Goal: Task Accomplishment & Management: Complete application form

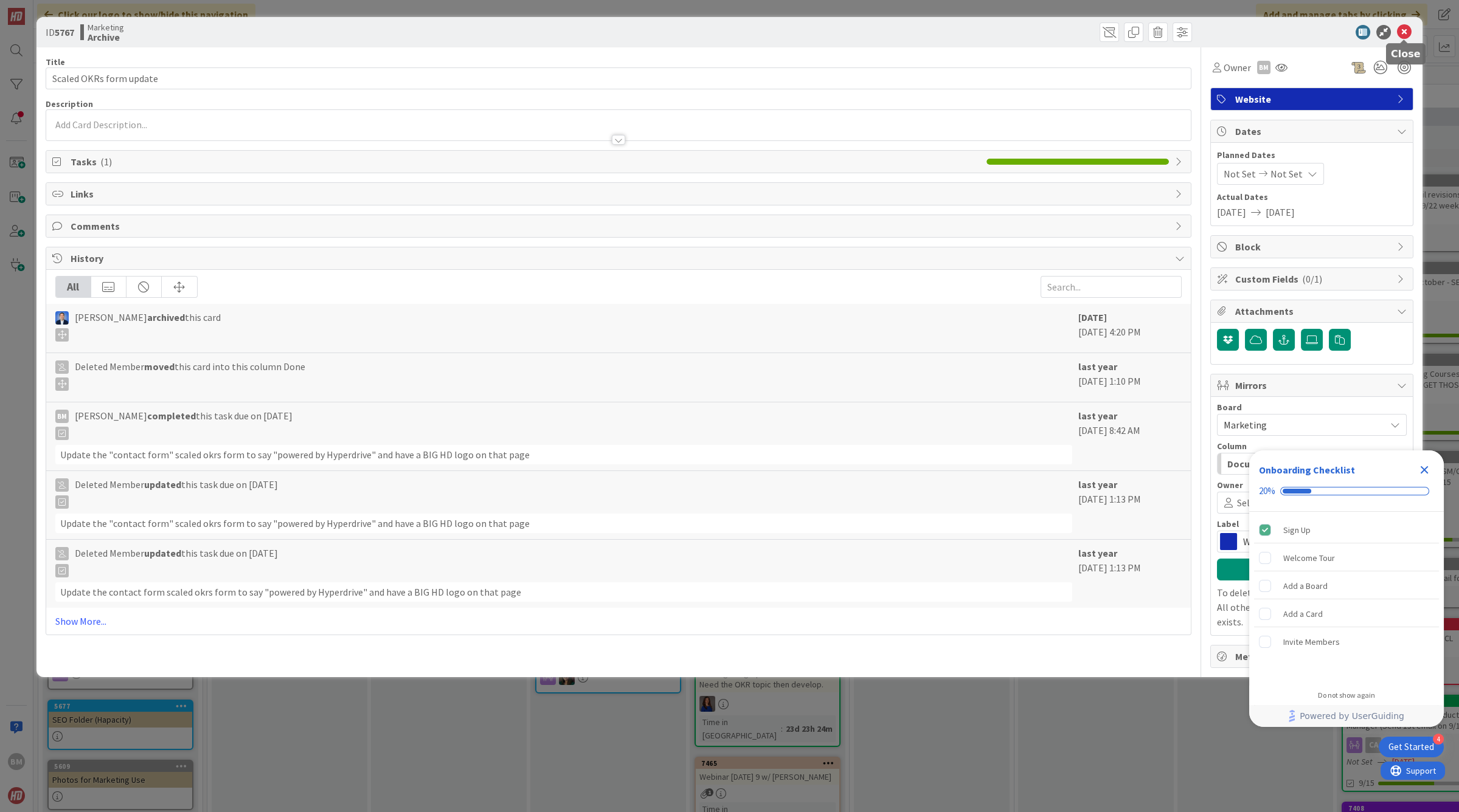
click at [1401, 31] on icon at bounding box center [1404, 32] width 15 height 15
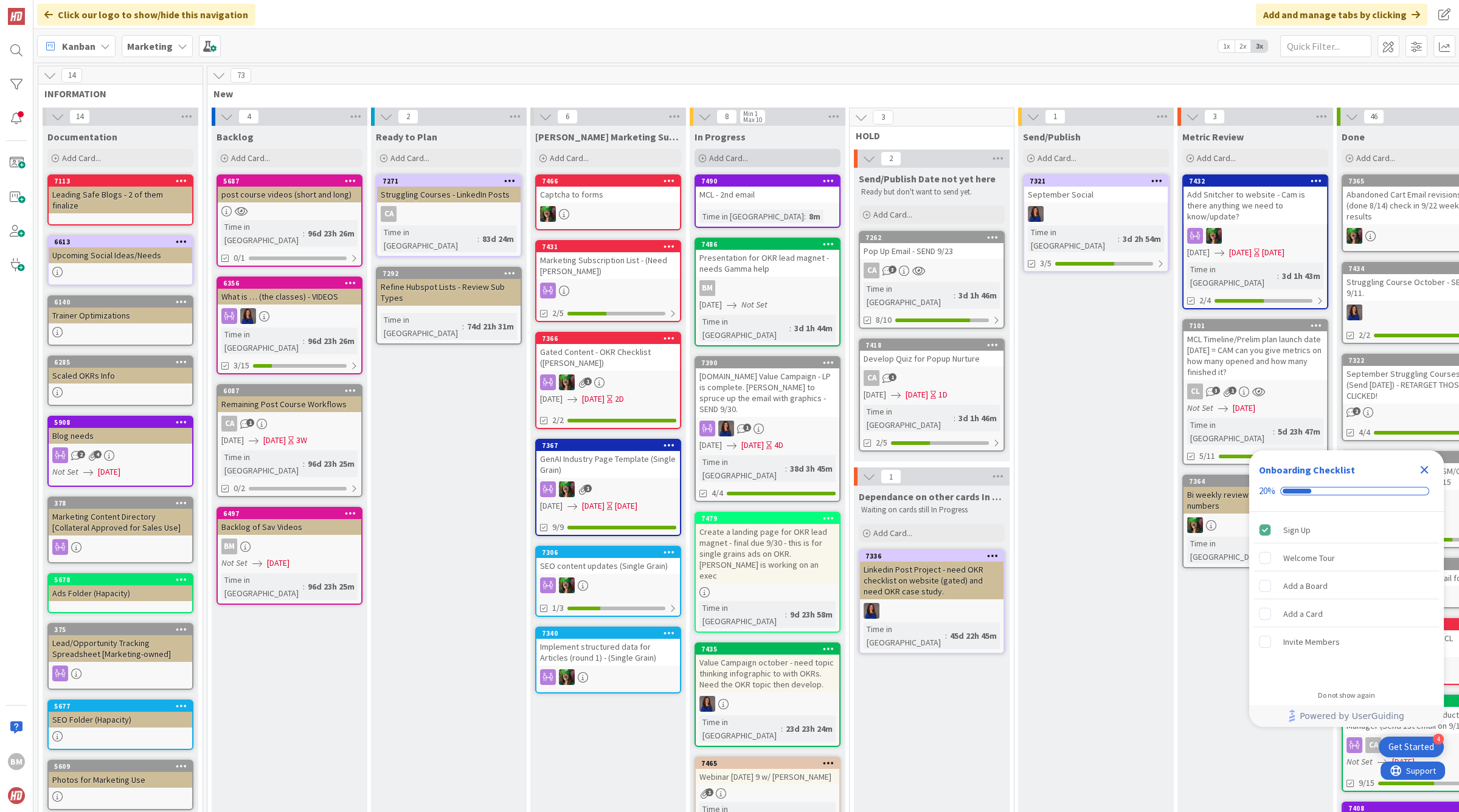
click at [704, 158] on icon at bounding box center [703, 159] width 8 height 8
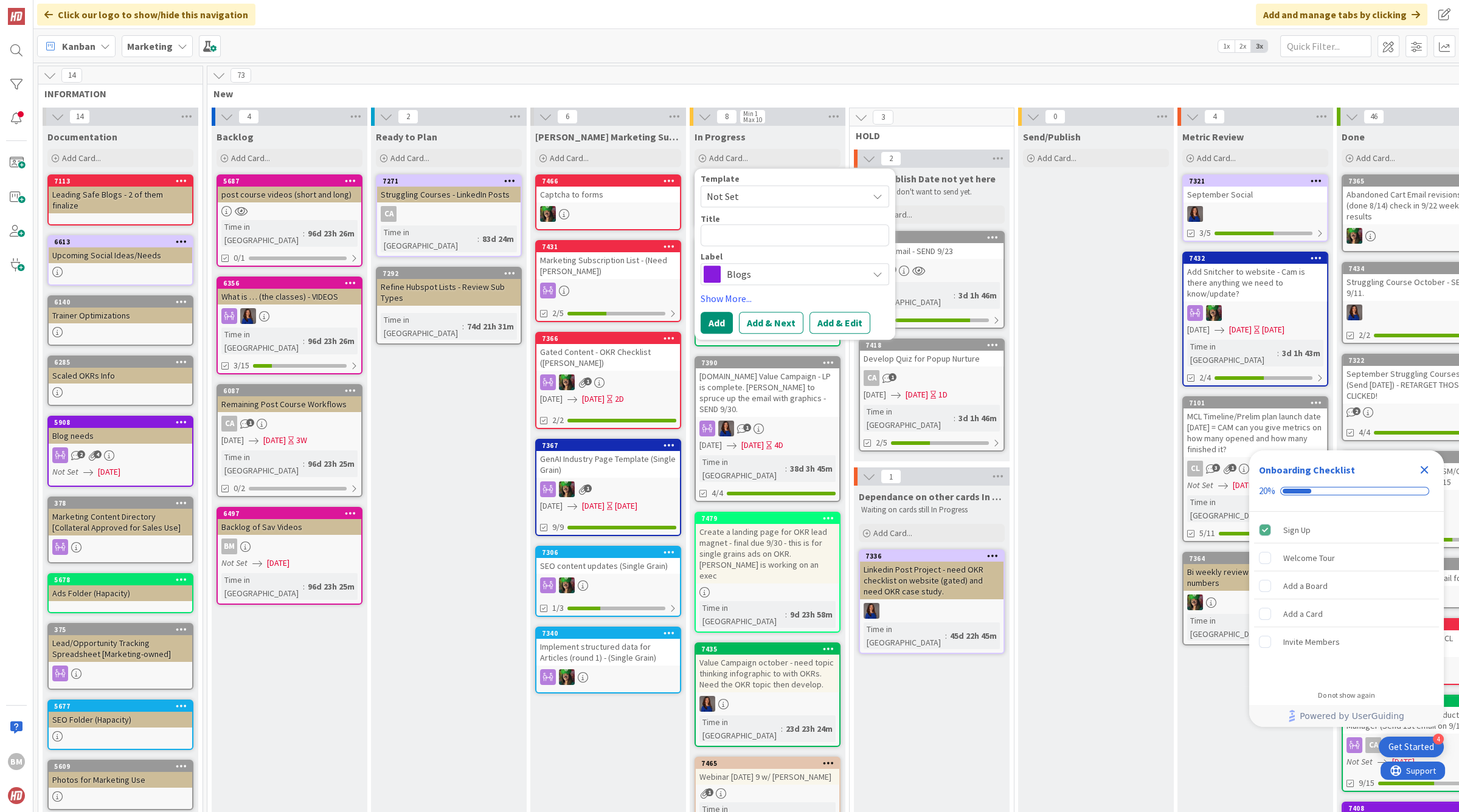
type textarea "x"
type textarea "O"
type textarea "x"
type textarea "Oc"
type textarea "x"
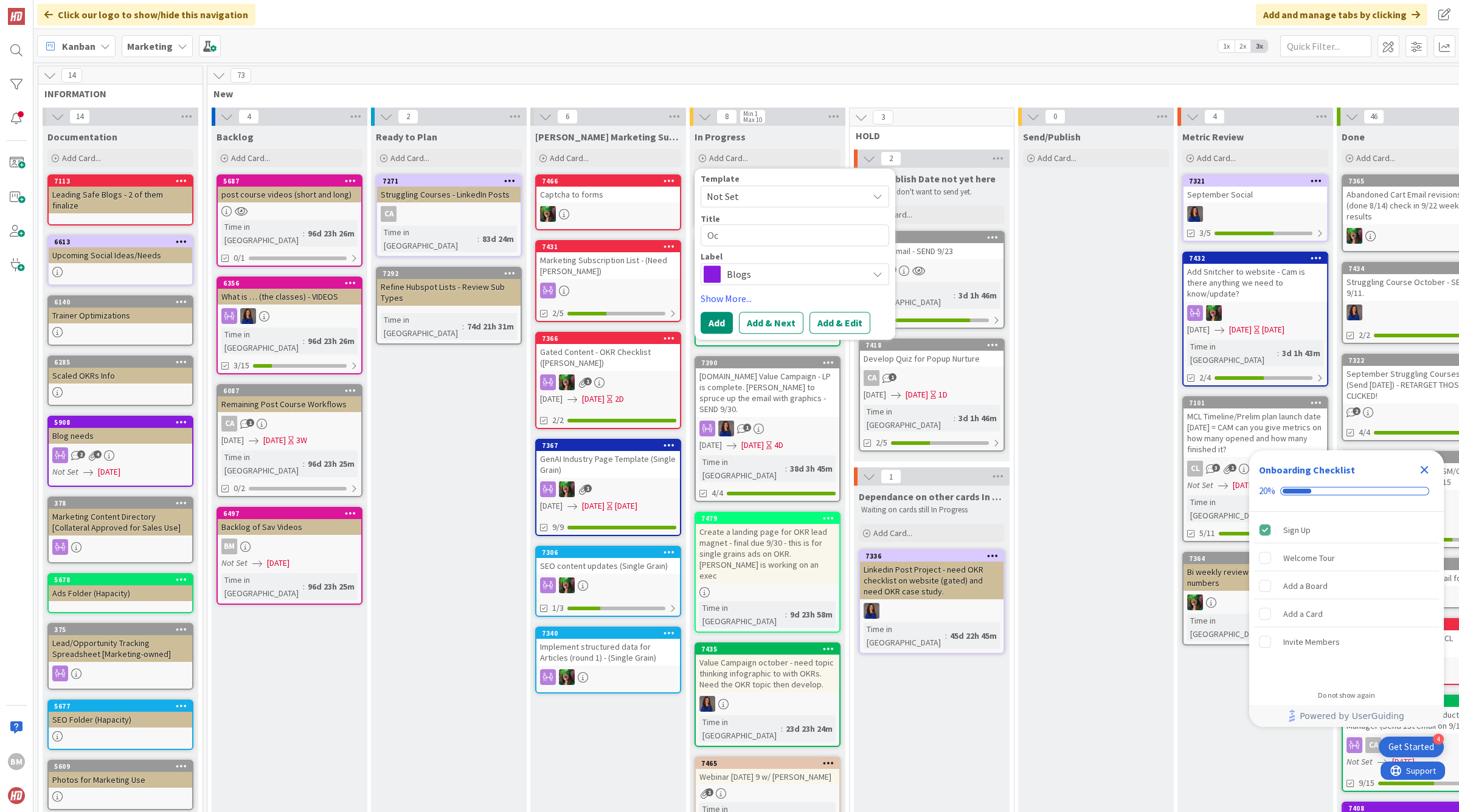
type textarea "Oct"
type textarea "x"
type textarea "Octo"
type textarea "x"
type textarea "Octob"
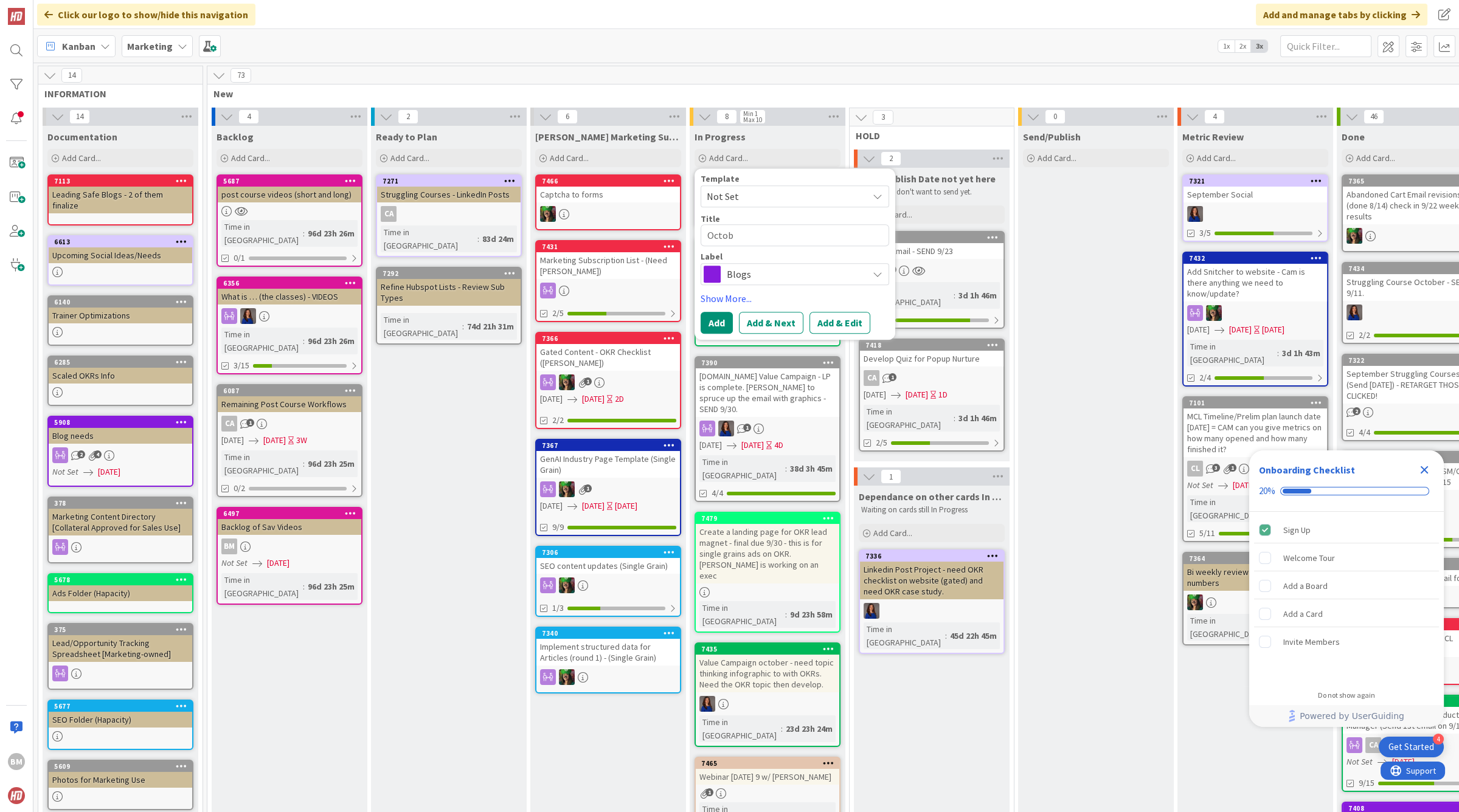
type textarea "x"
type textarea "Octobe"
type textarea "x"
type textarea "October"
type textarea "x"
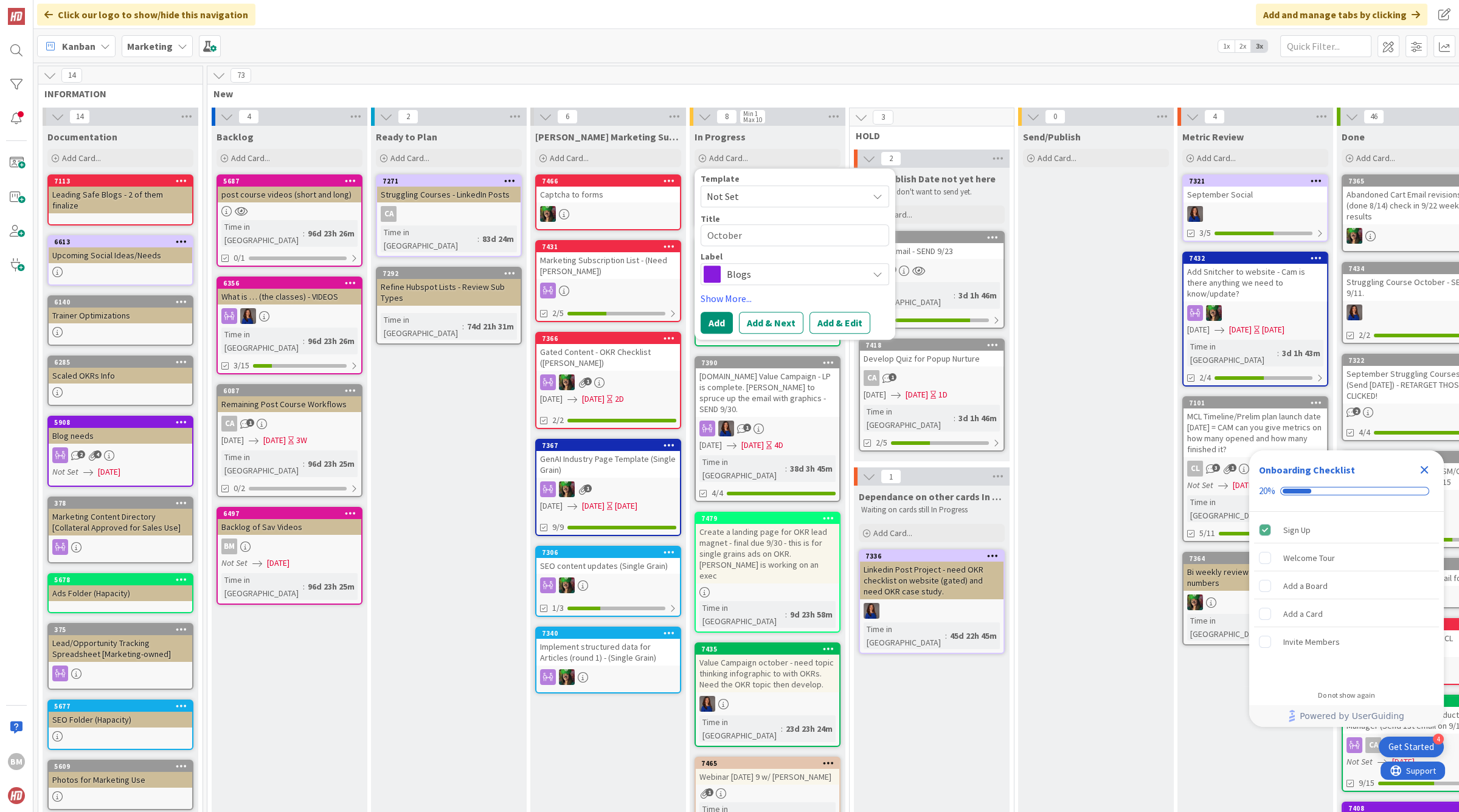
type textarea "October"
type textarea "x"
type textarea "October S"
type textarea "x"
type textarea "October So"
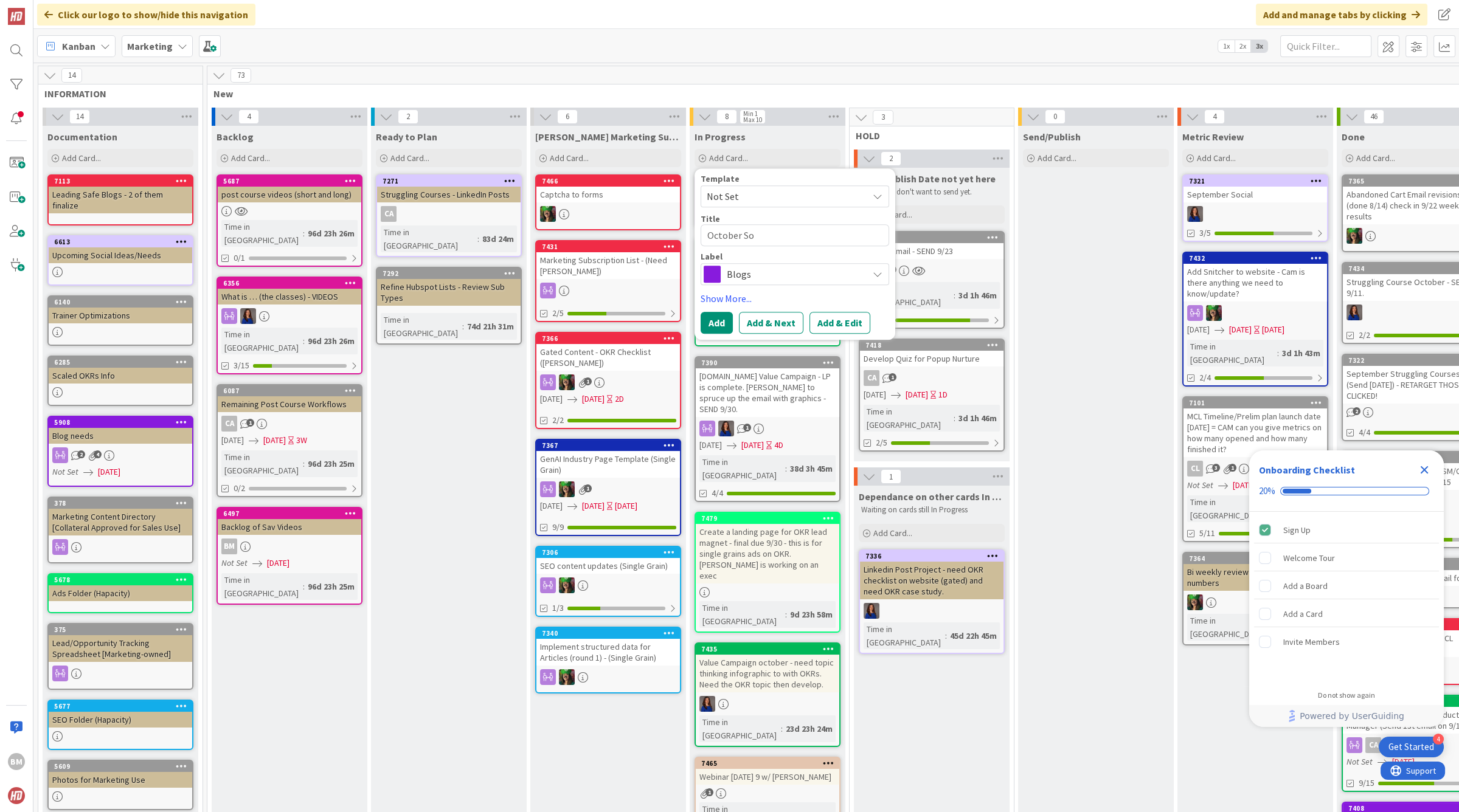
type textarea "x"
type textarea "October Soc"
type textarea "x"
type textarea "October [PERSON_NAME]"
type textarea "x"
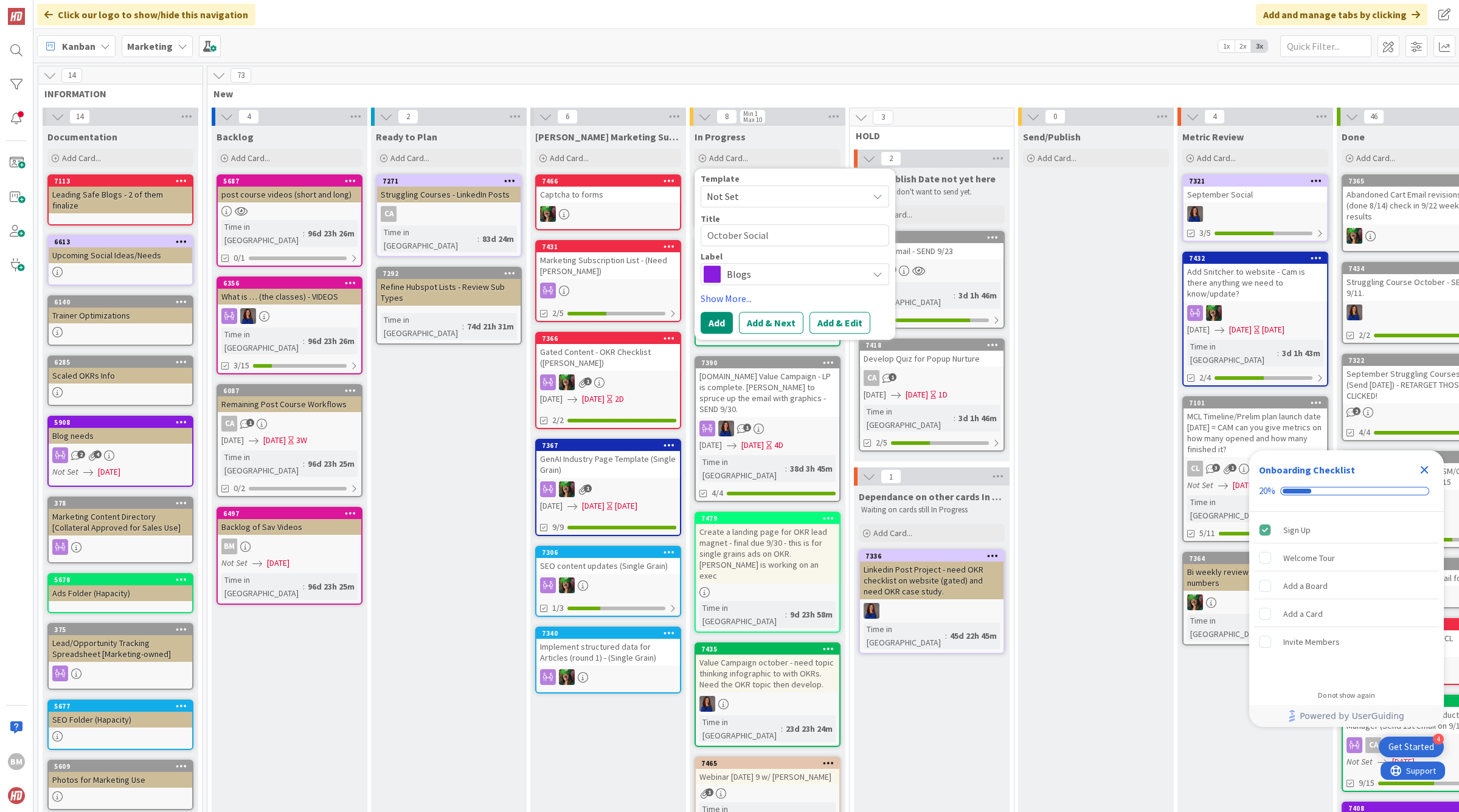
type textarea "October Social"
click at [746, 273] on span "Blogs" at bounding box center [795, 274] width 135 height 17
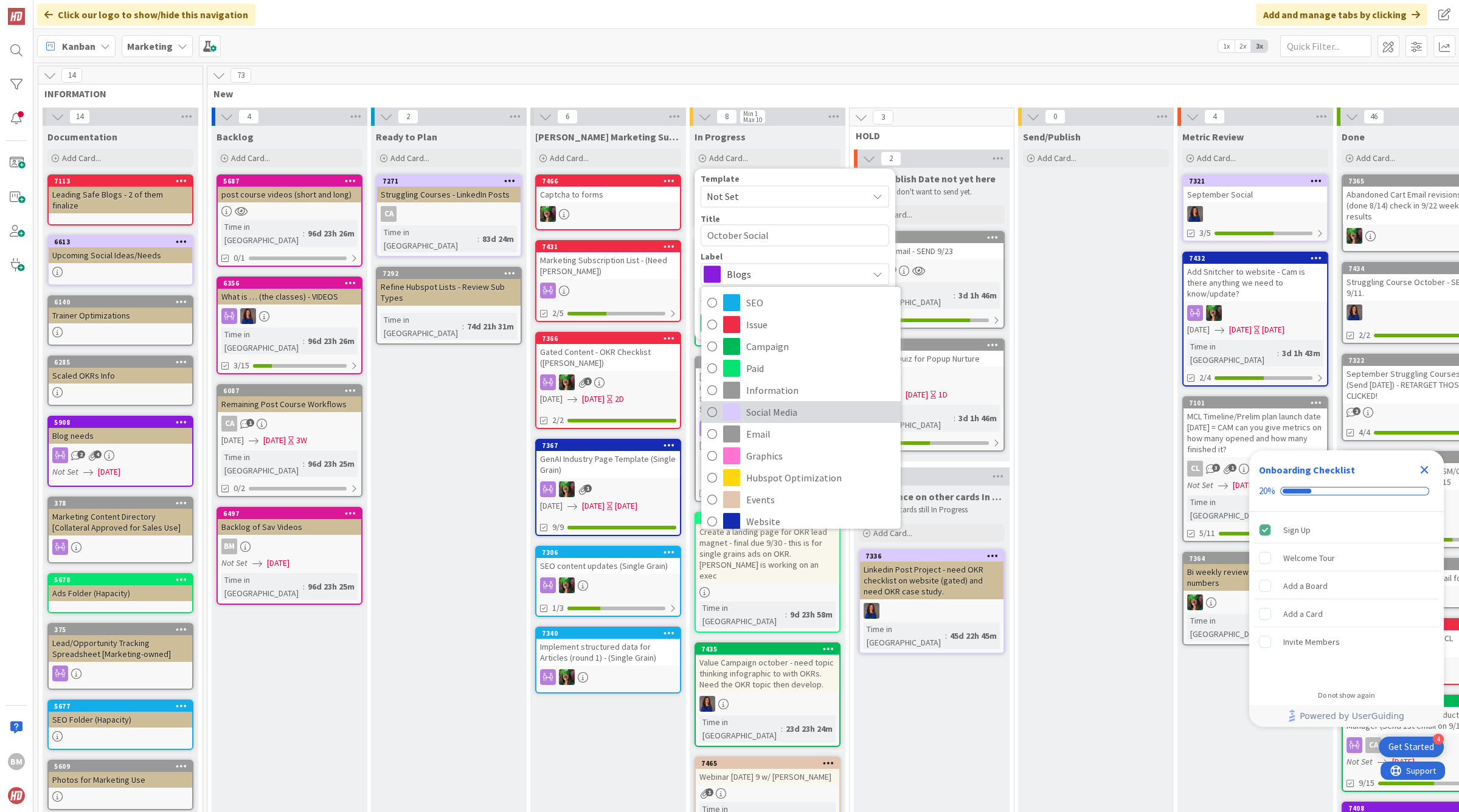
click at [799, 409] on span "Social Media" at bounding box center [820, 413] width 148 height 18
type textarea "x"
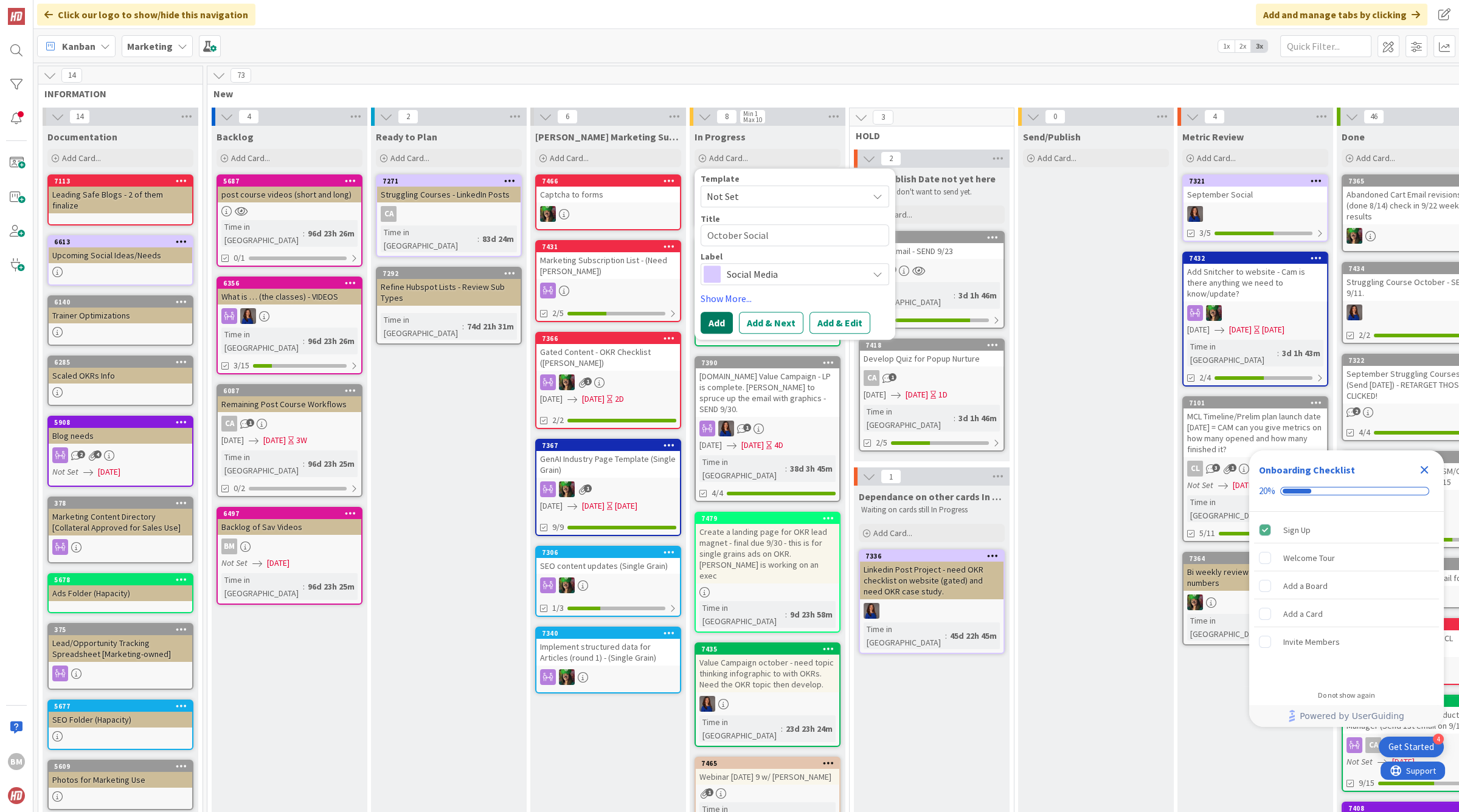
click at [716, 325] on button "Add" at bounding box center [716, 323] width 32 height 22
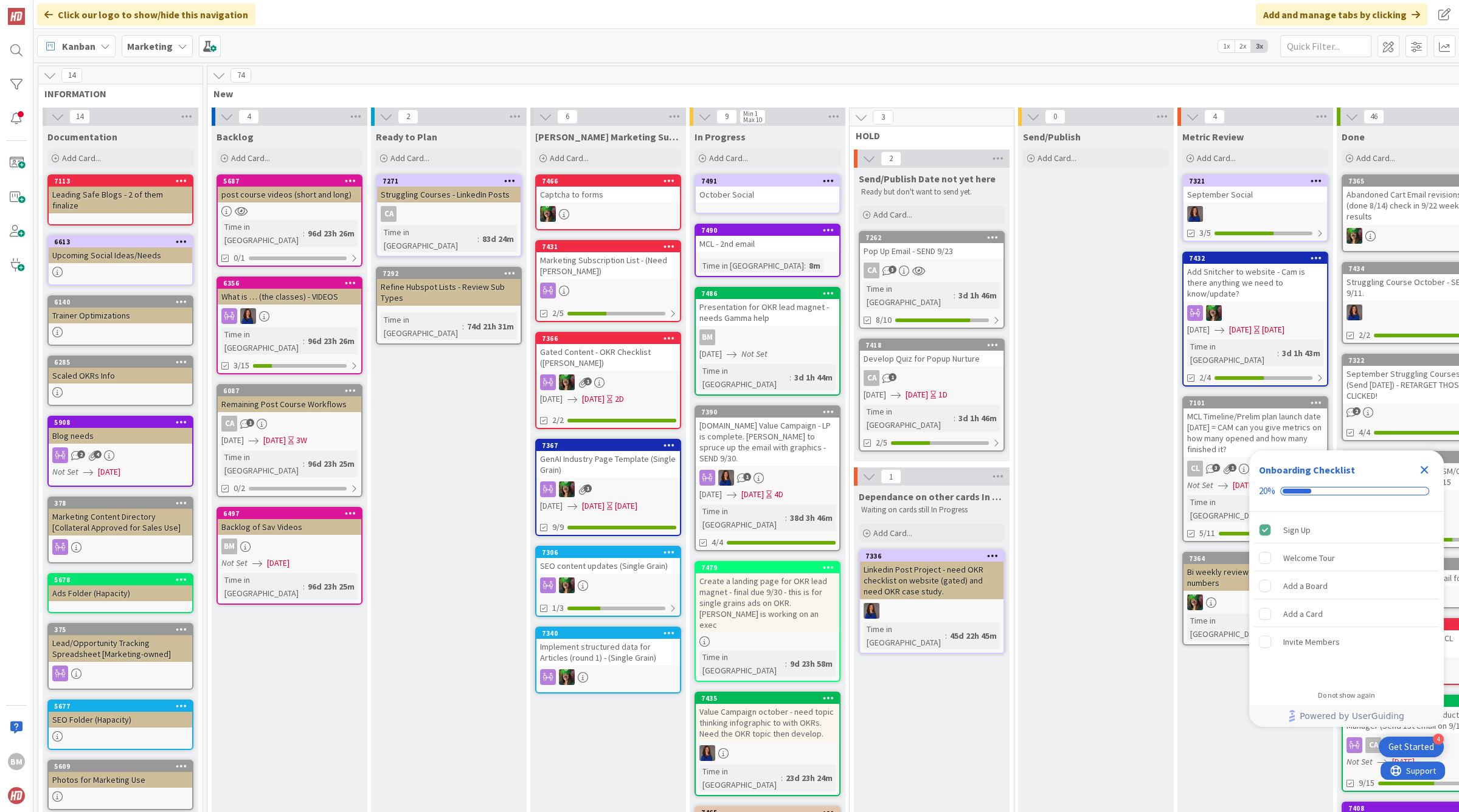
click at [742, 202] on div "7491 October Social" at bounding box center [767, 195] width 146 height 40
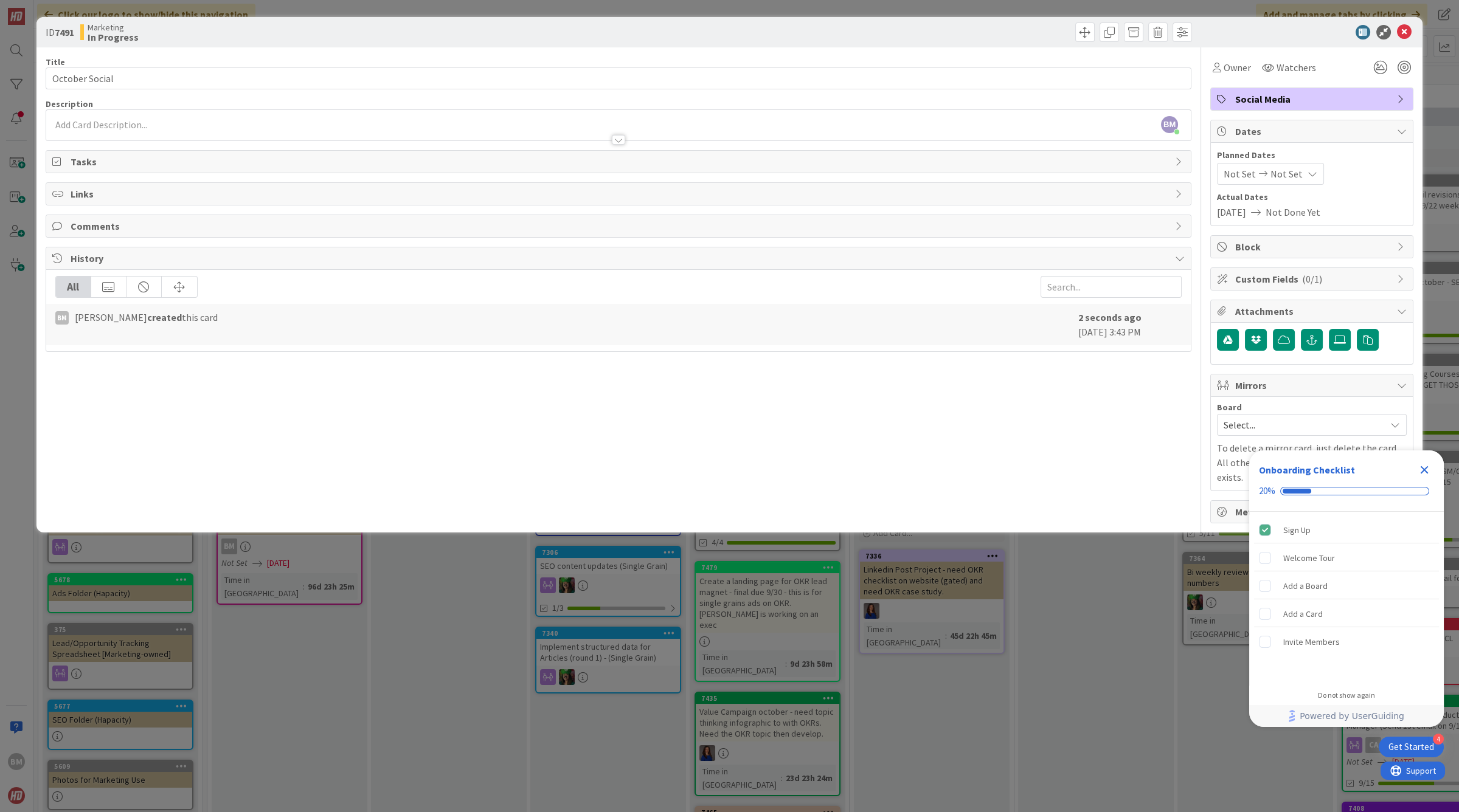
click at [83, 159] on span "Tasks" at bounding box center [620, 161] width 1098 height 15
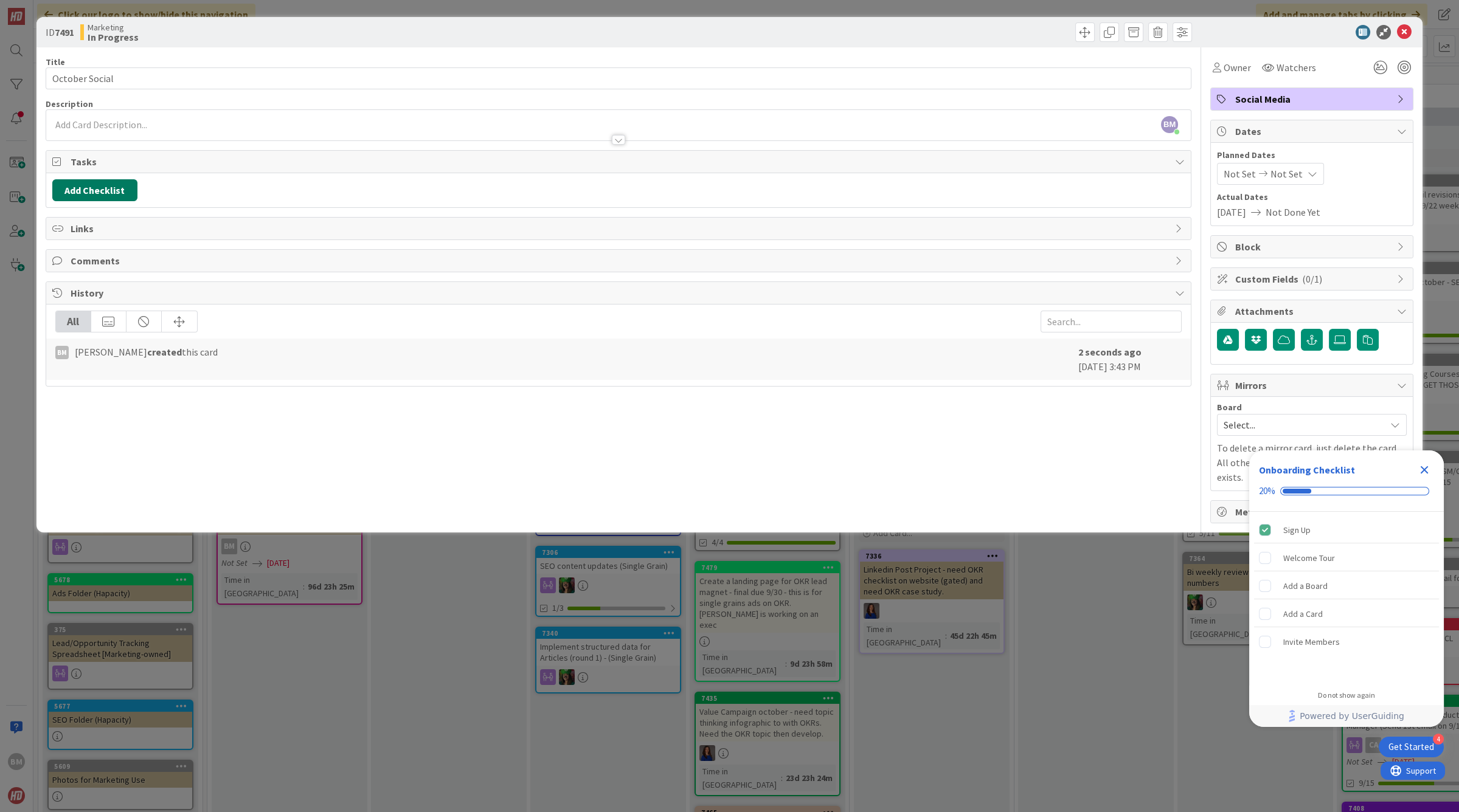
click at [92, 189] on button "Add Checklist" at bounding box center [94, 190] width 85 height 22
type input "Calendar Plan"
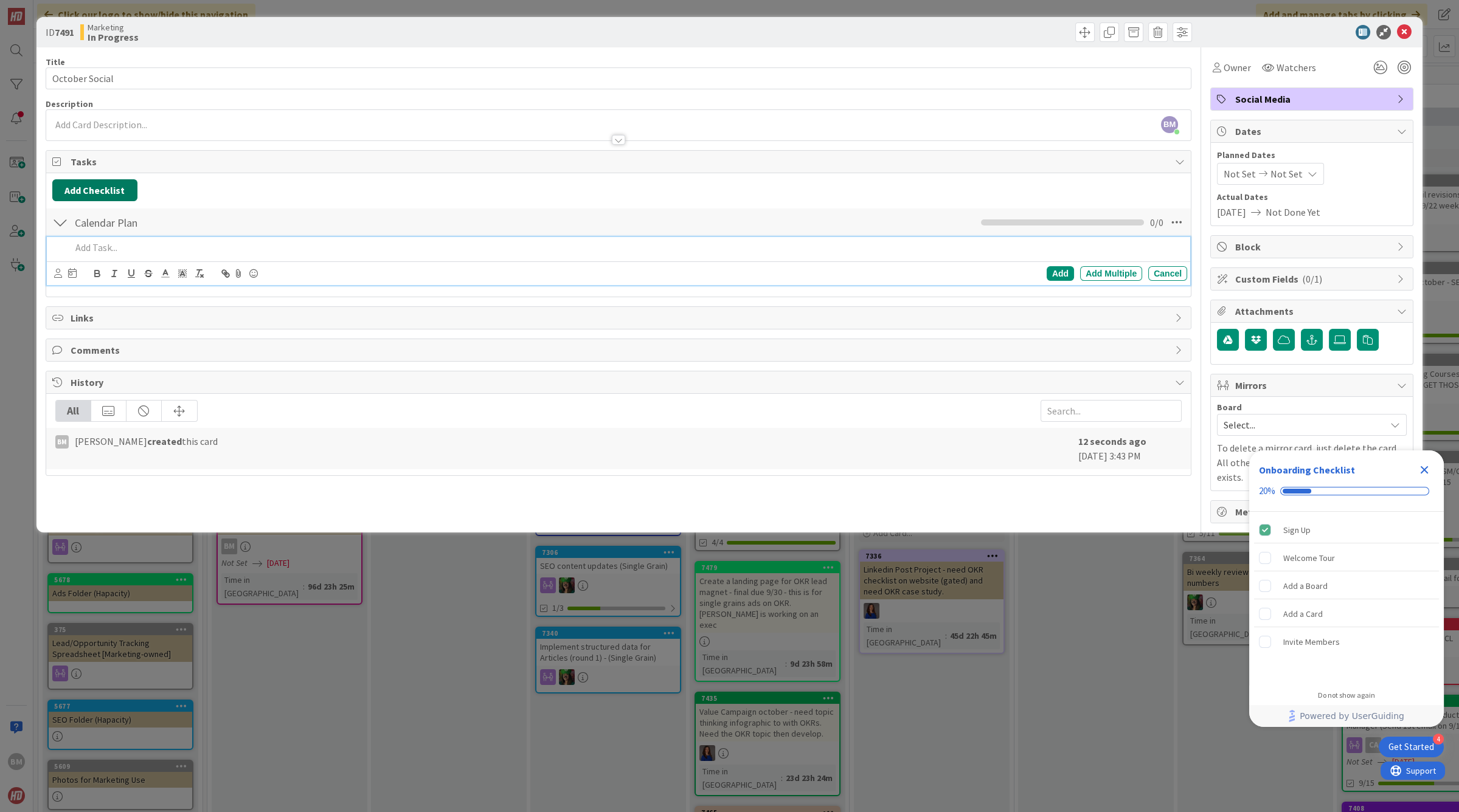
click at [81, 195] on button "Add Checklist" at bounding box center [94, 190] width 85 height 22
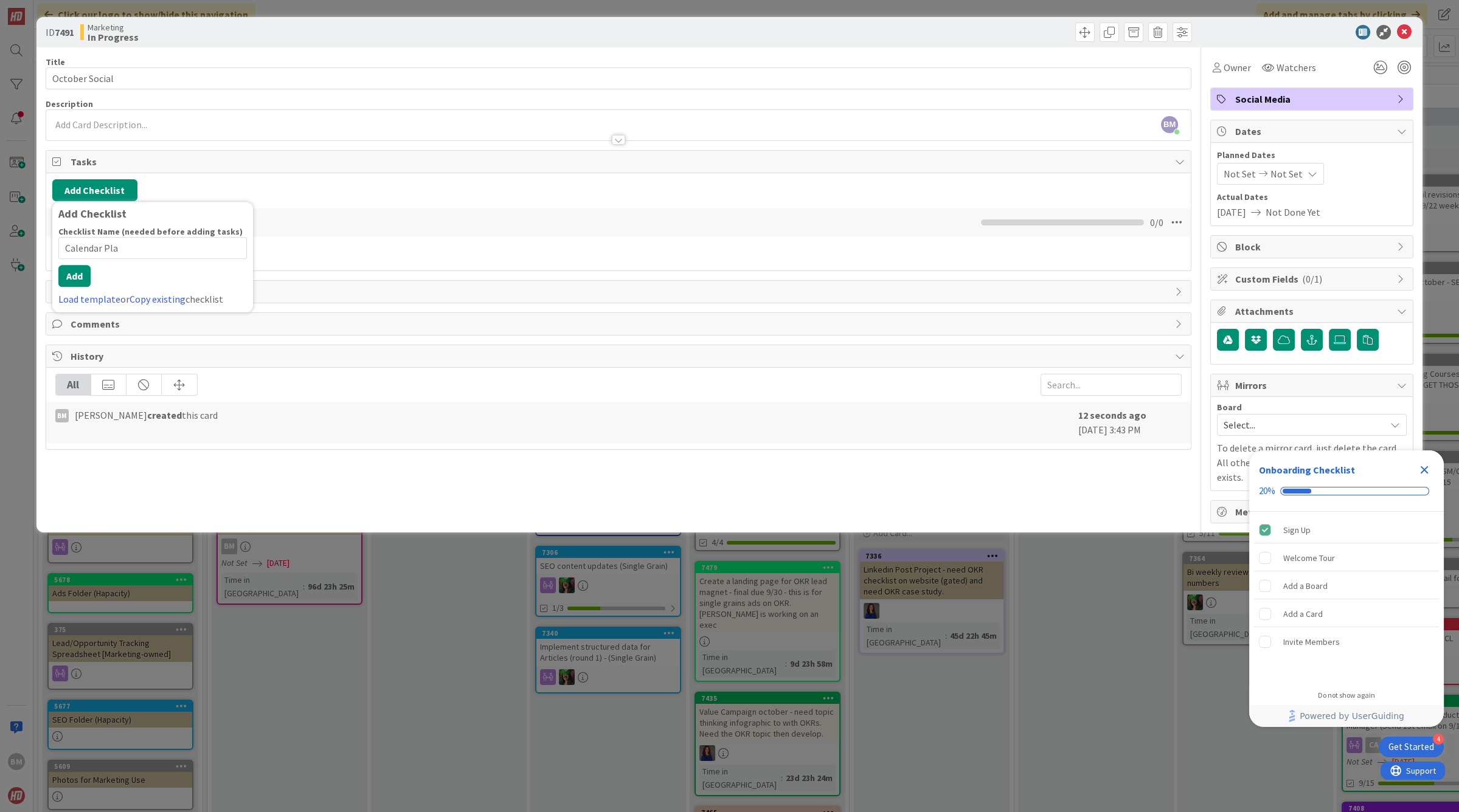
type input "Calendar Plan"
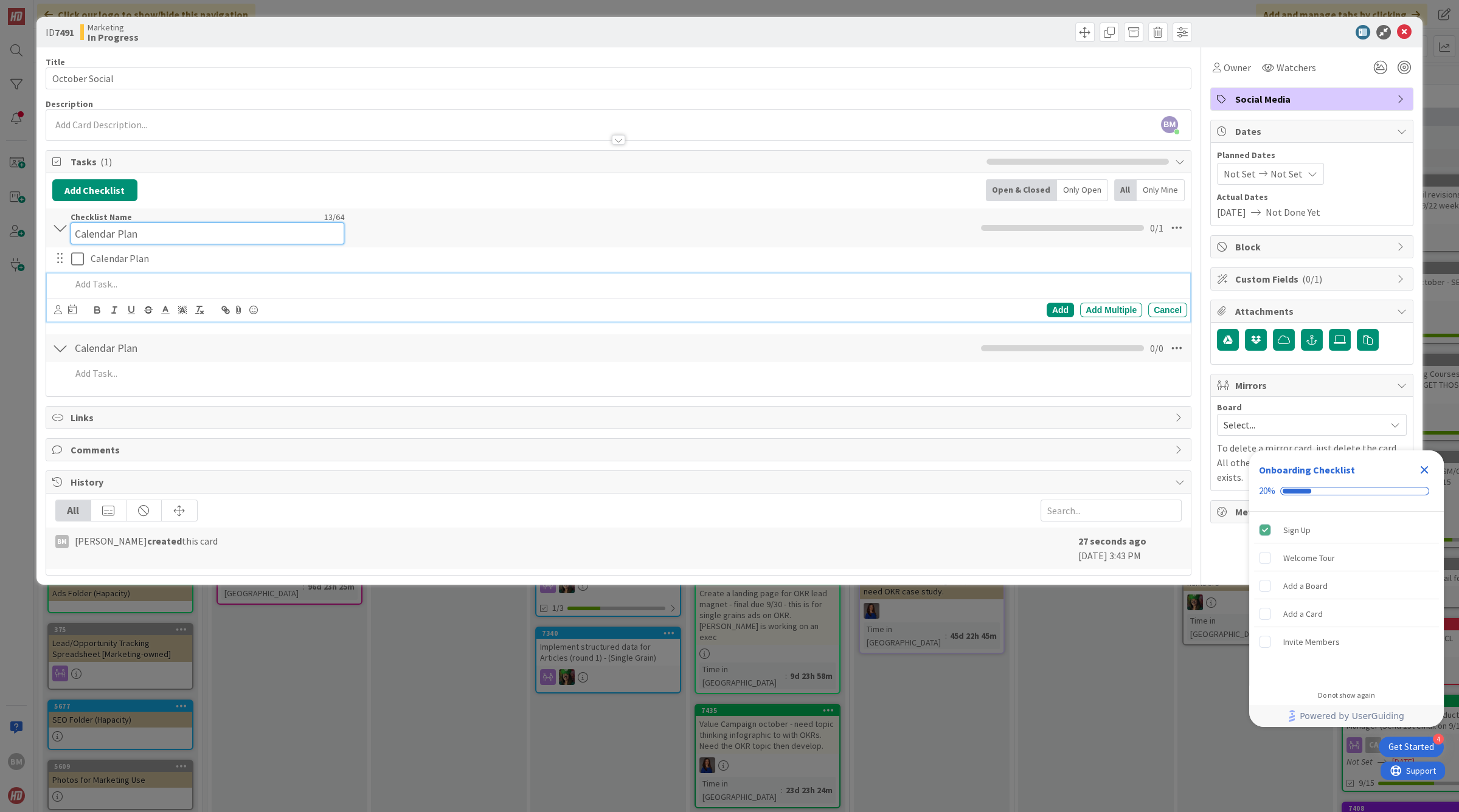
click at [90, 217] on div "Checklist Name 13 / 64 Calendar Plan" at bounding box center [207, 228] width 274 height 33
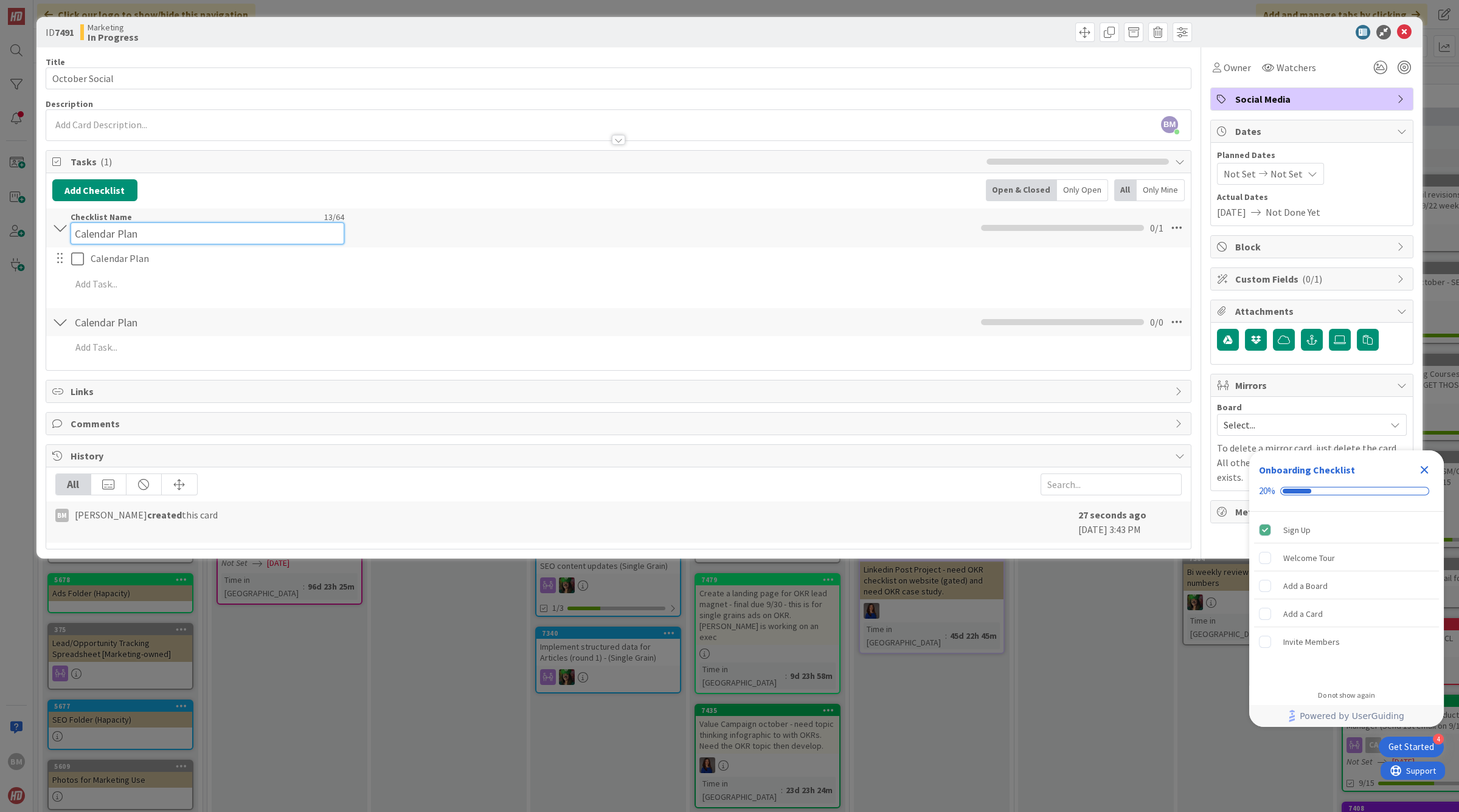
click at [105, 228] on input "Calendar Plan" at bounding box center [207, 233] width 274 height 22
type input "C"
type input "Social Media"
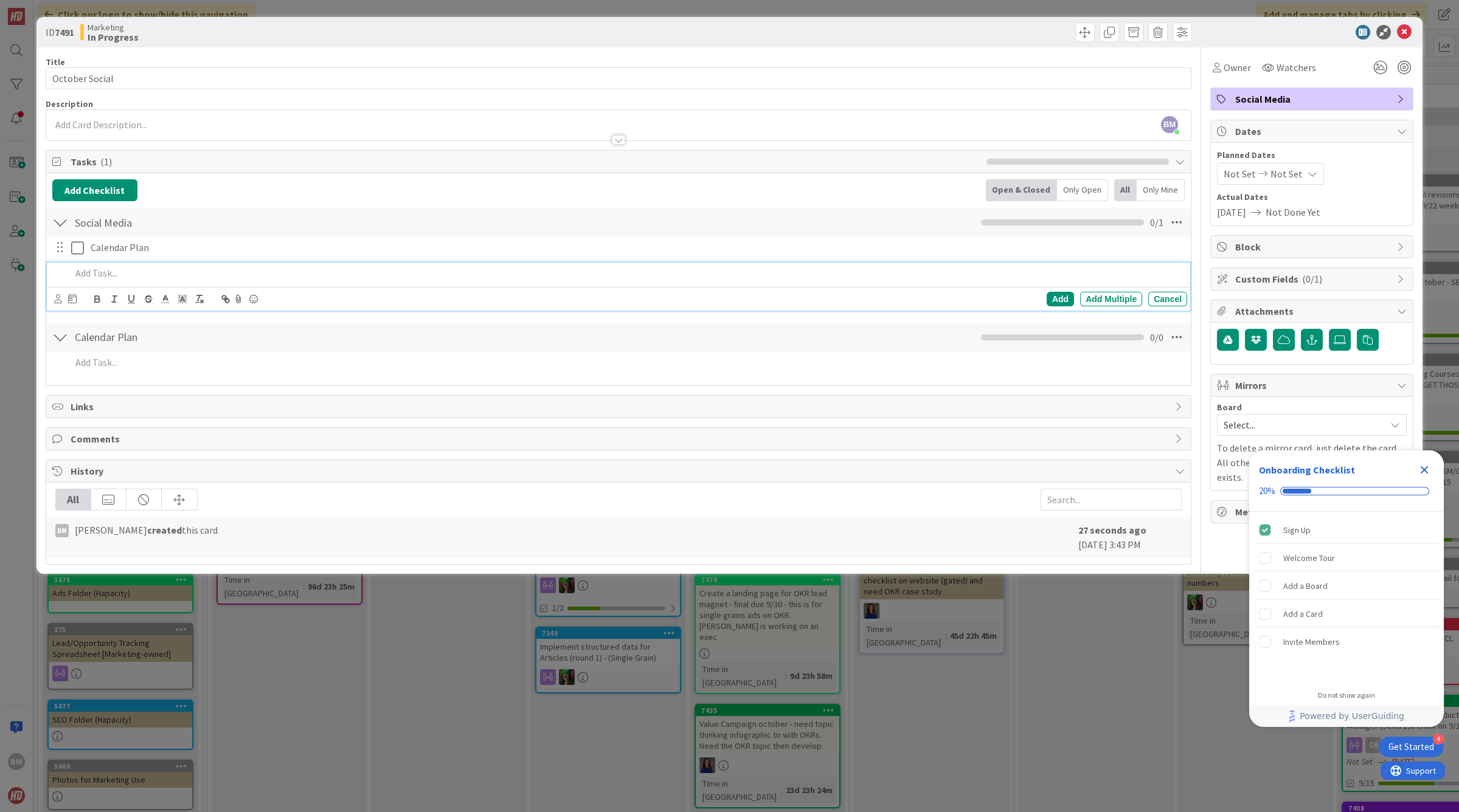
click at [107, 271] on p at bounding box center [627, 273] width 1112 height 14
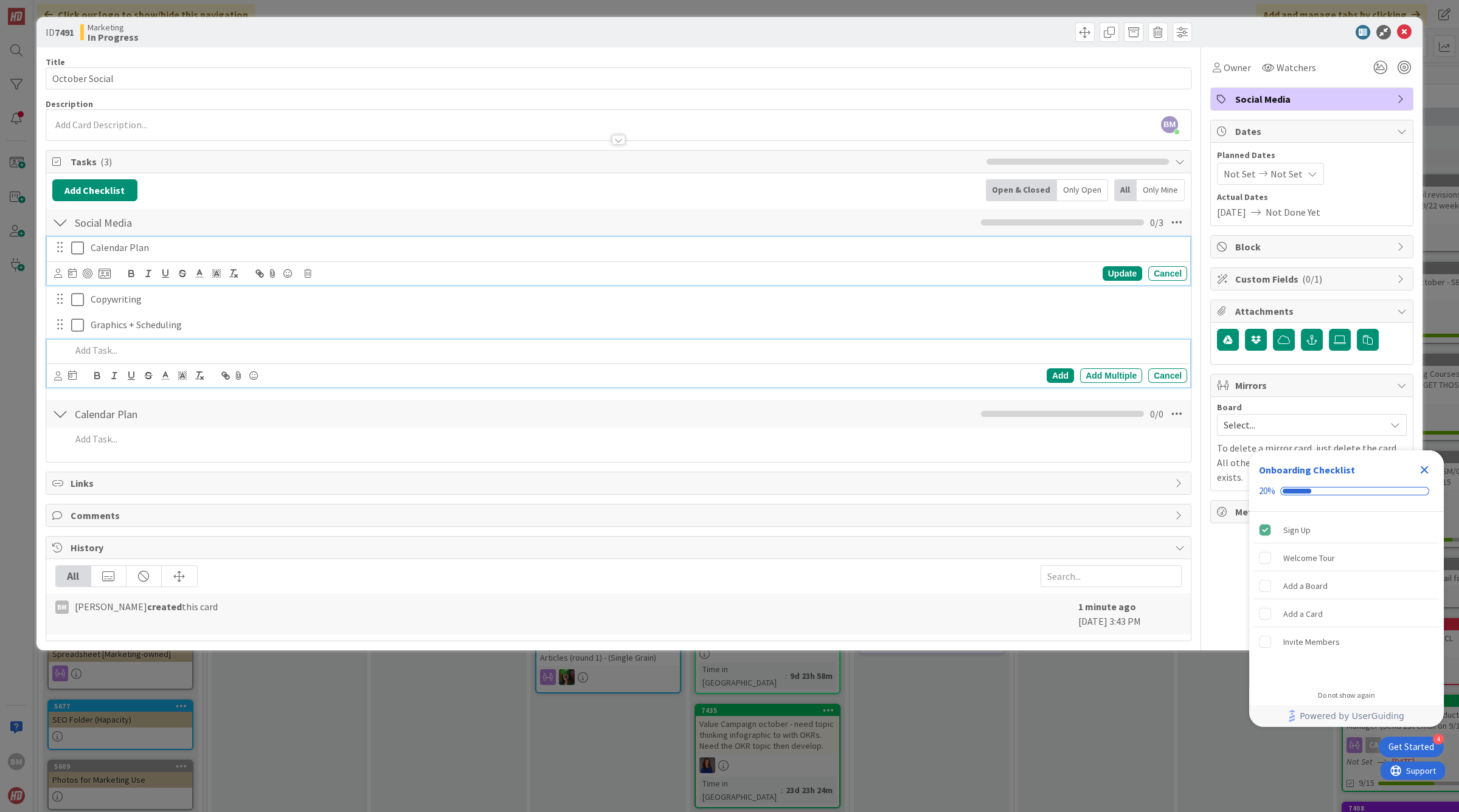
click at [76, 245] on icon at bounding box center [77, 248] width 13 height 15
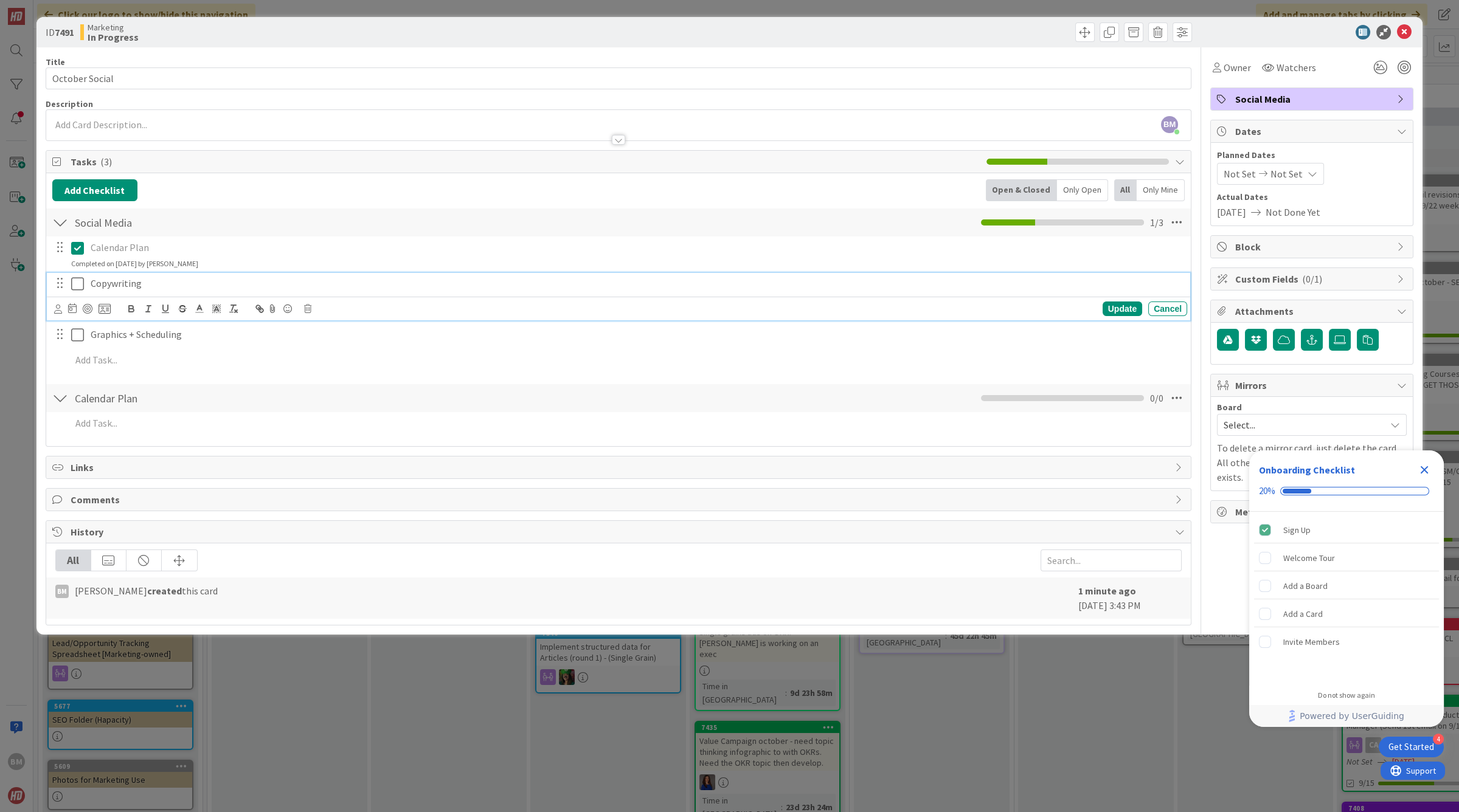
click at [200, 281] on p "Copywriting" at bounding box center [636, 284] width 1092 height 14
click at [61, 307] on icon at bounding box center [58, 309] width 8 height 9
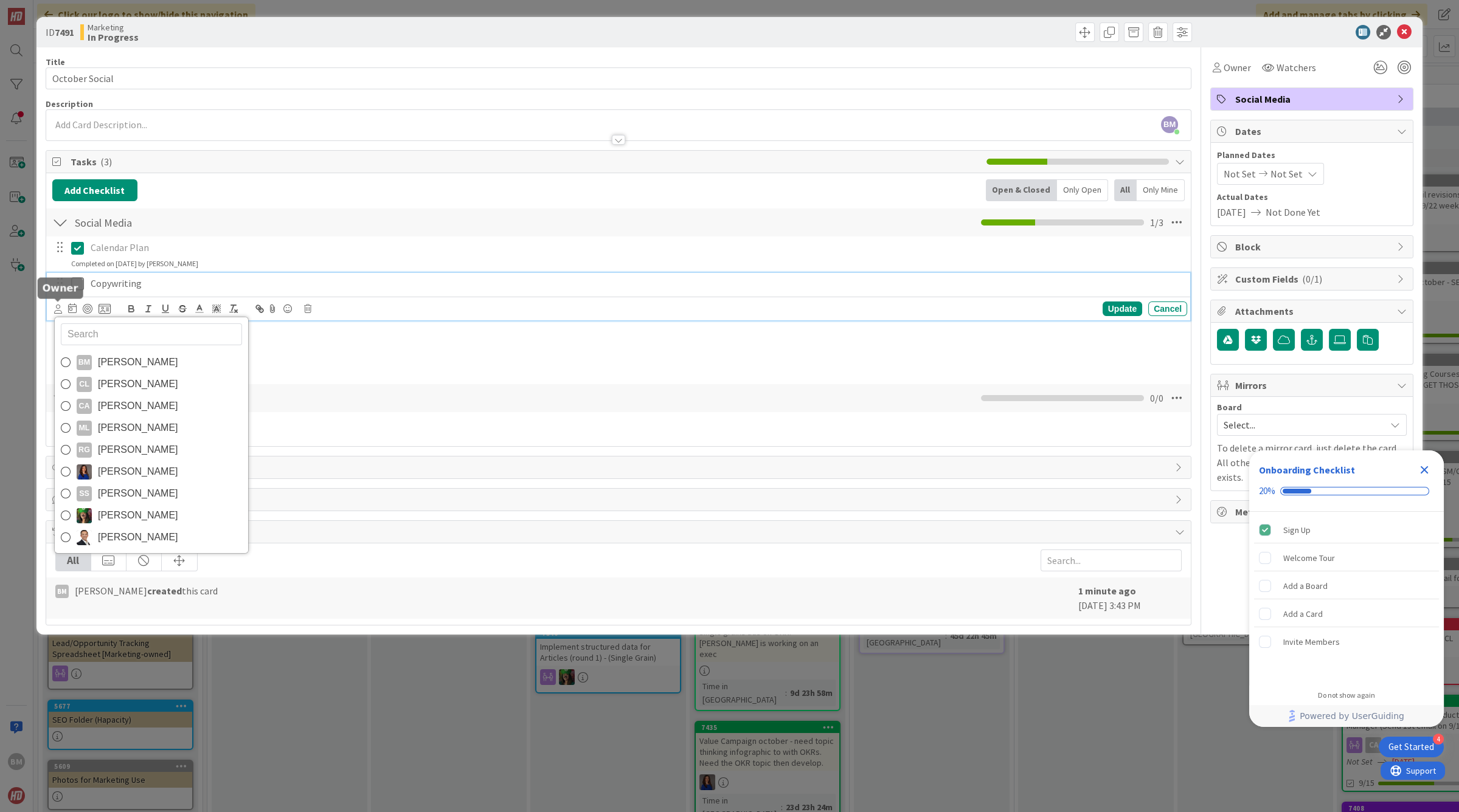
click at [57, 310] on icon at bounding box center [58, 309] width 8 height 9
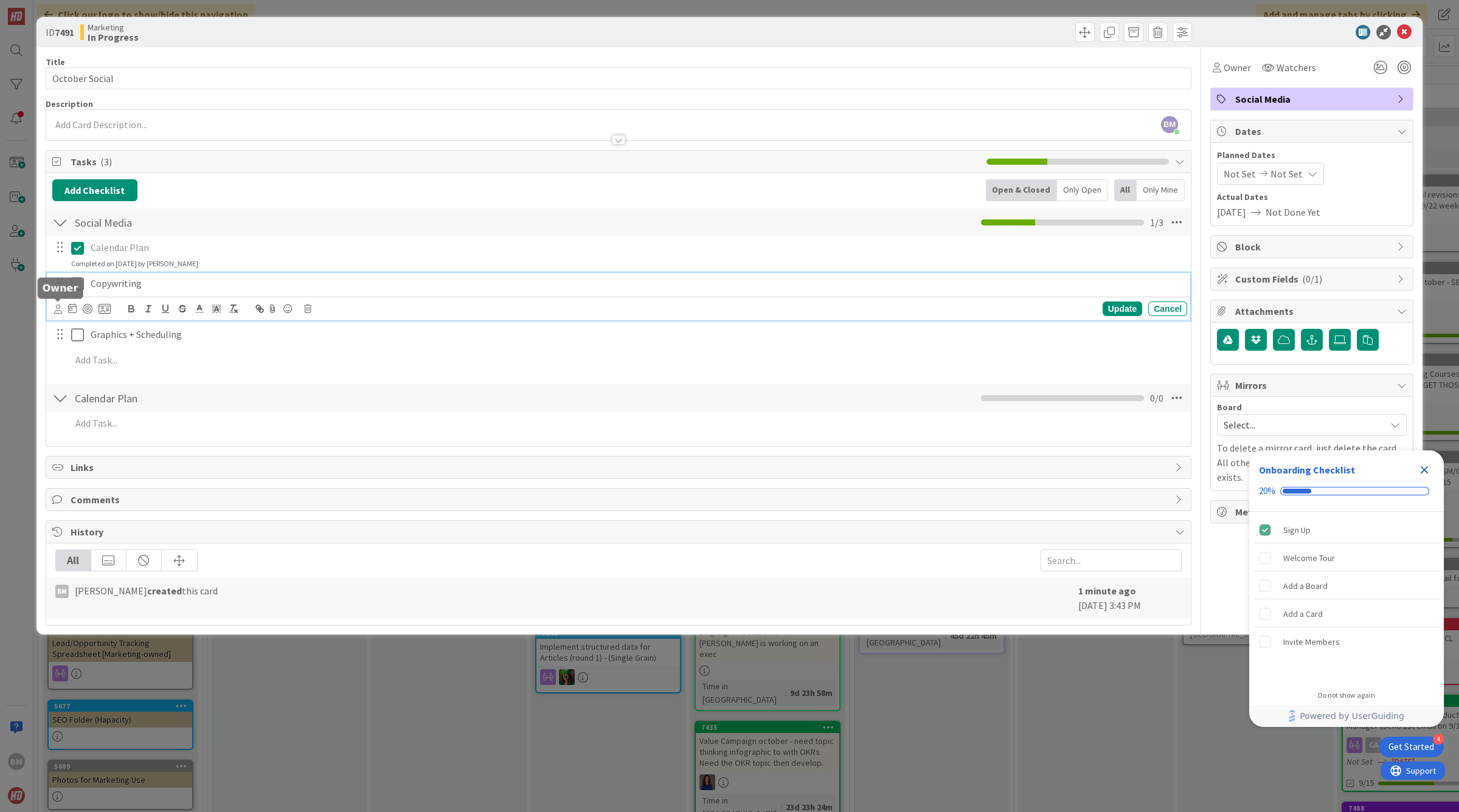
click at [57, 310] on icon at bounding box center [58, 309] width 8 height 9
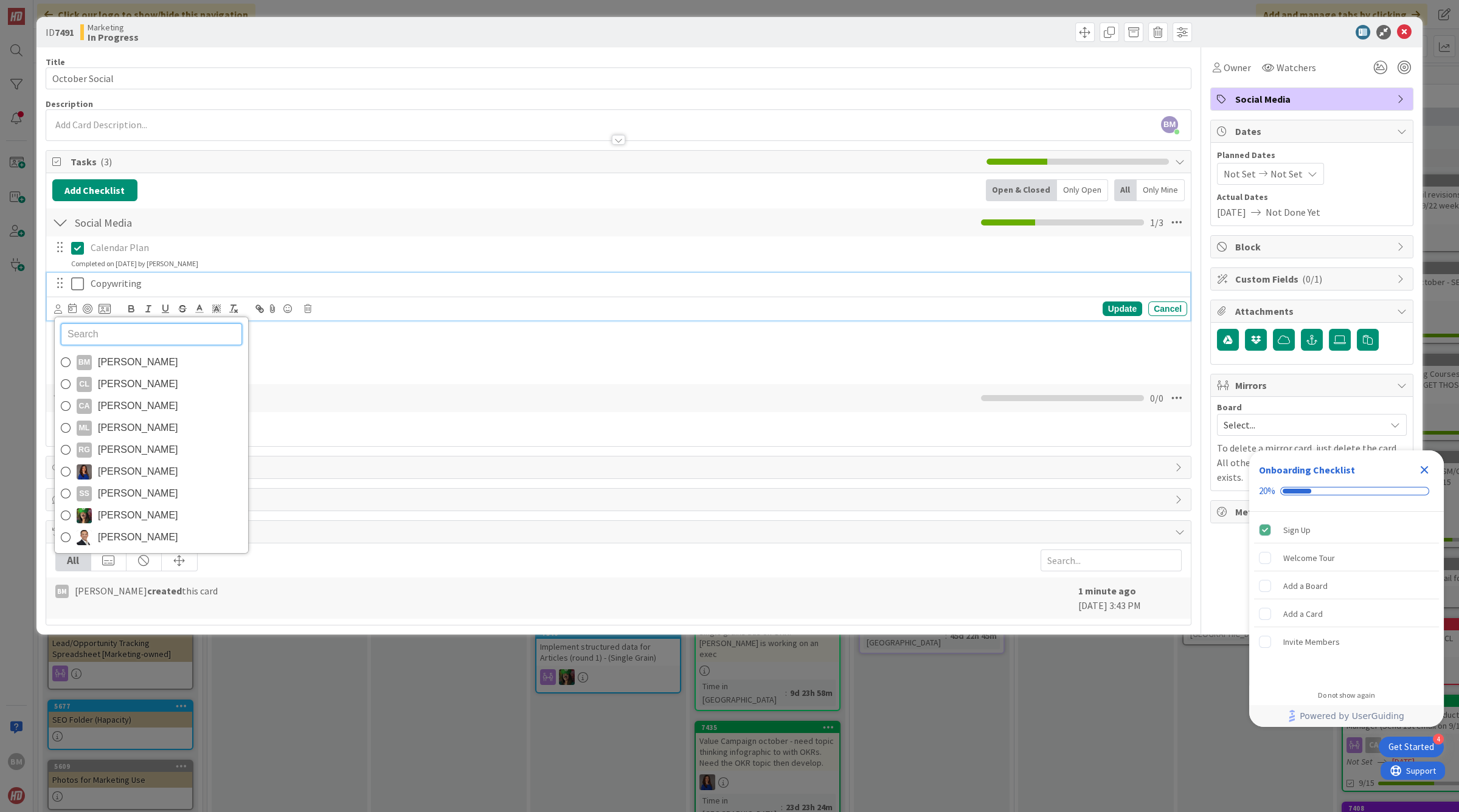
click at [84, 330] on input "text" at bounding box center [151, 334] width 181 height 22
type input "sav"
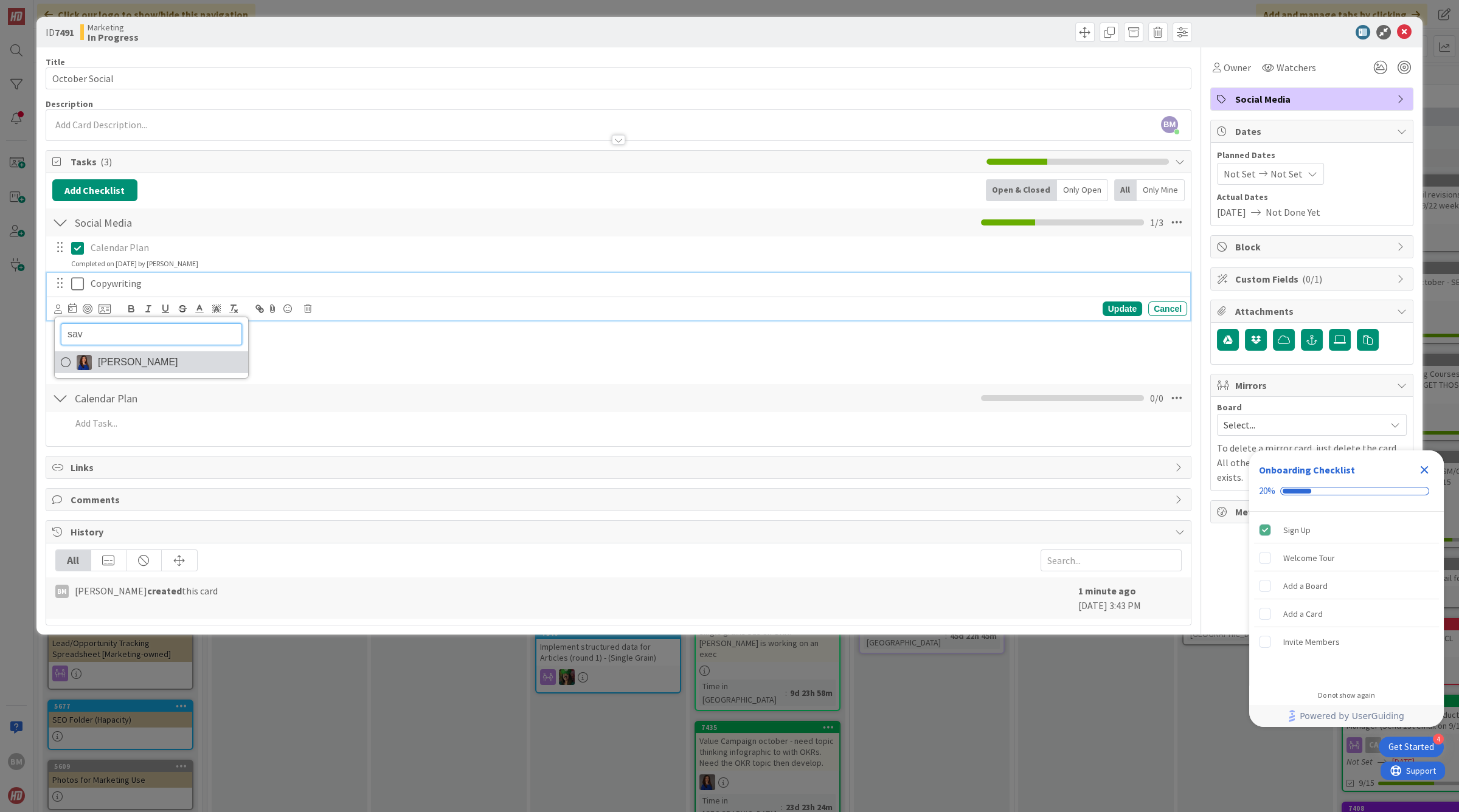
click at [103, 359] on span "[PERSON_NAME]" at bounding box center [138, 363] width 81 height 18
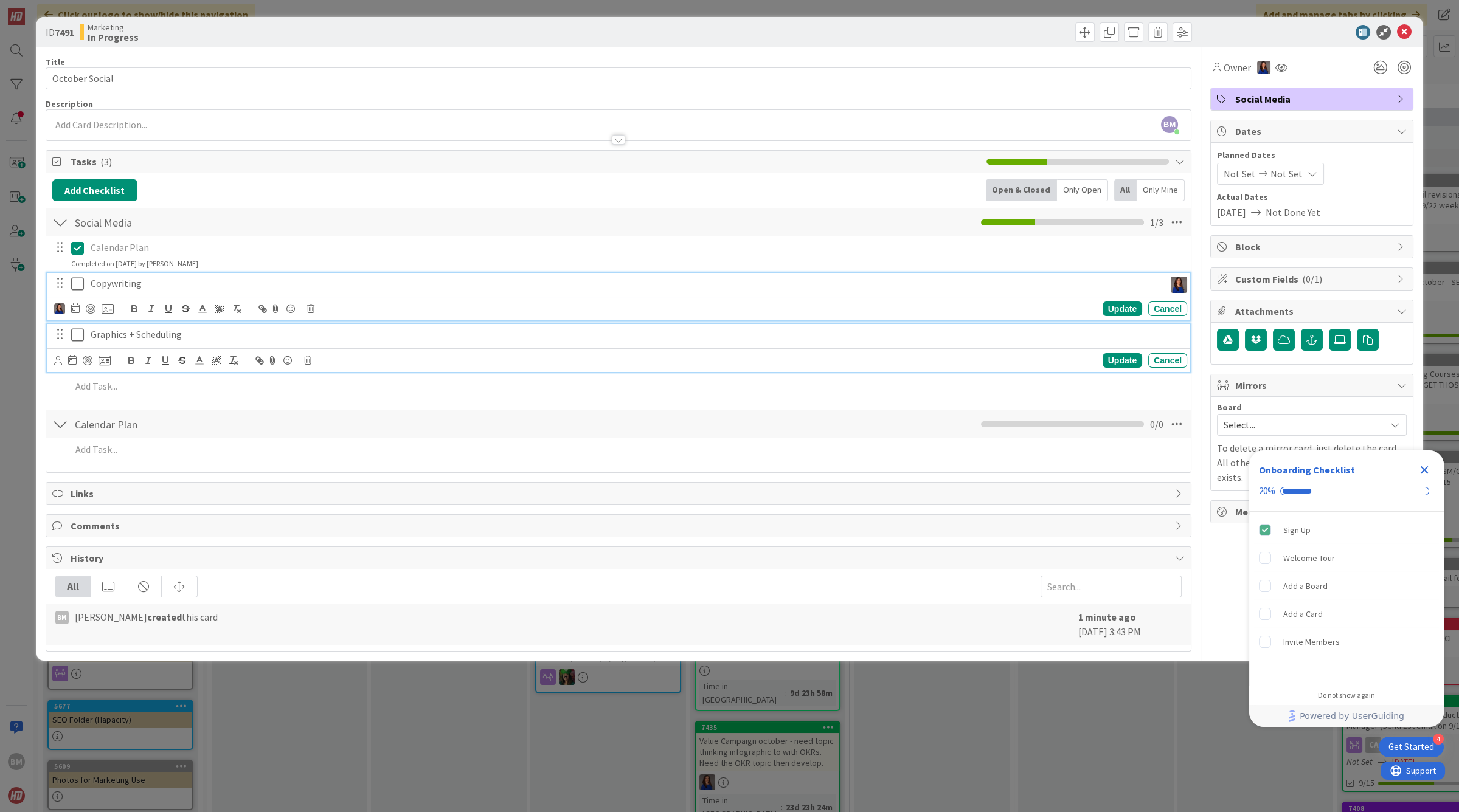
click at [130, 330] on p "Graphics + Scheduling" at bounding box center [636, 334] width 1092 height 14
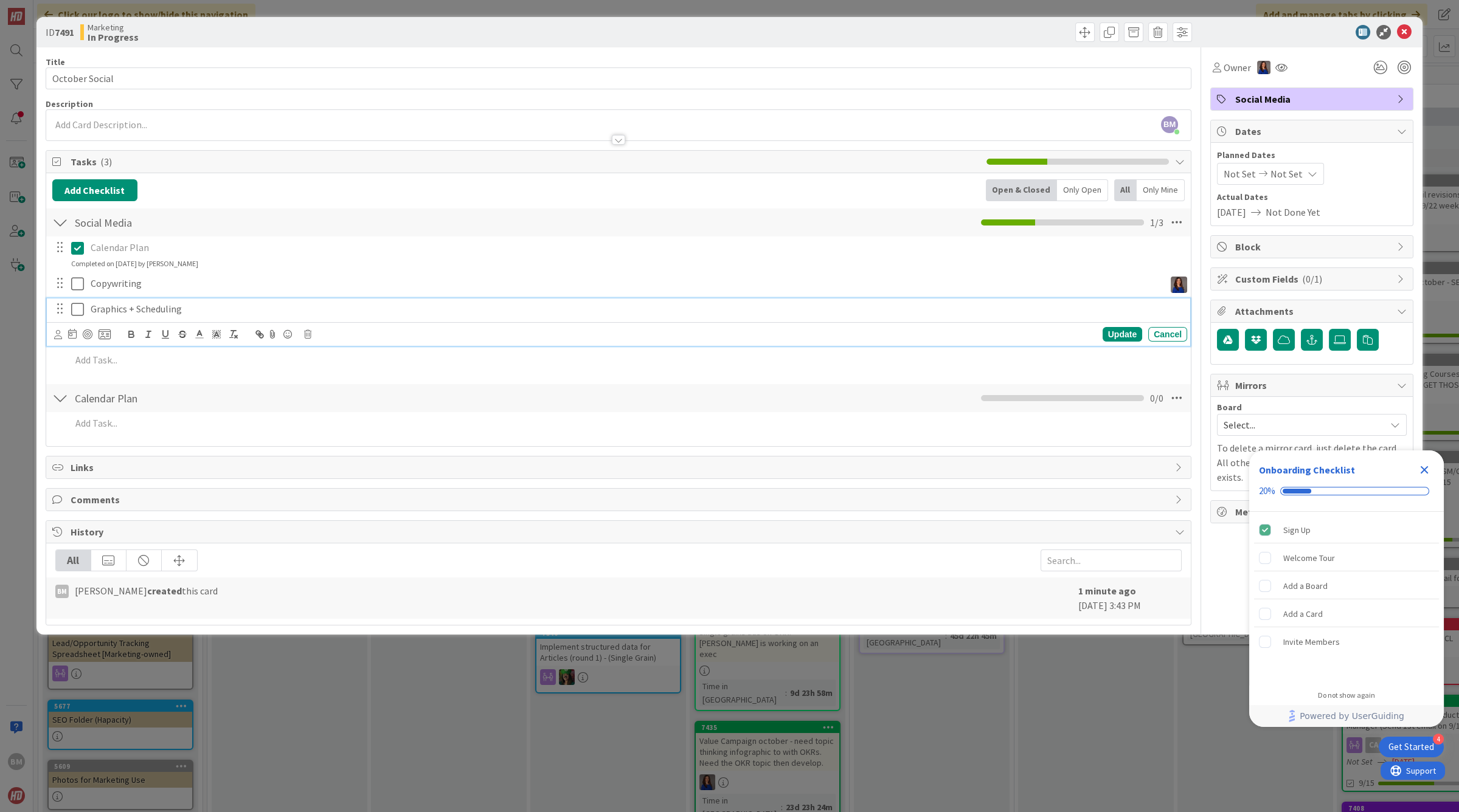
click at [199, 304] on p "Graphics + Scheduling" at bounding box center [636, 309] width 1092 height 14
click at [57, 334] on icon at bounding box center [58, 335] width 8 height 9
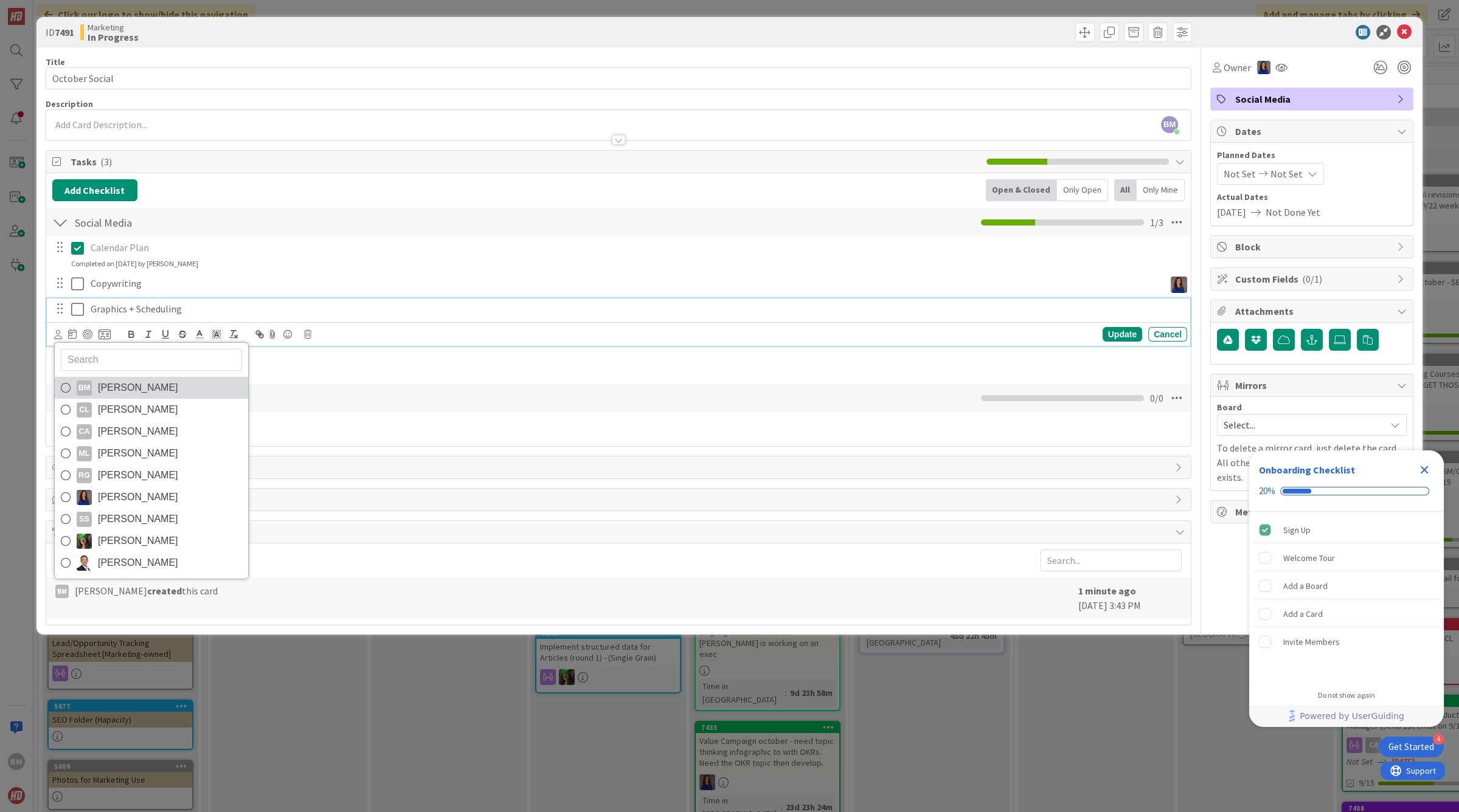
click at [100, 384] on span "[PERSON_NAME]" at bounding box center [138, 388] width 81 height 18
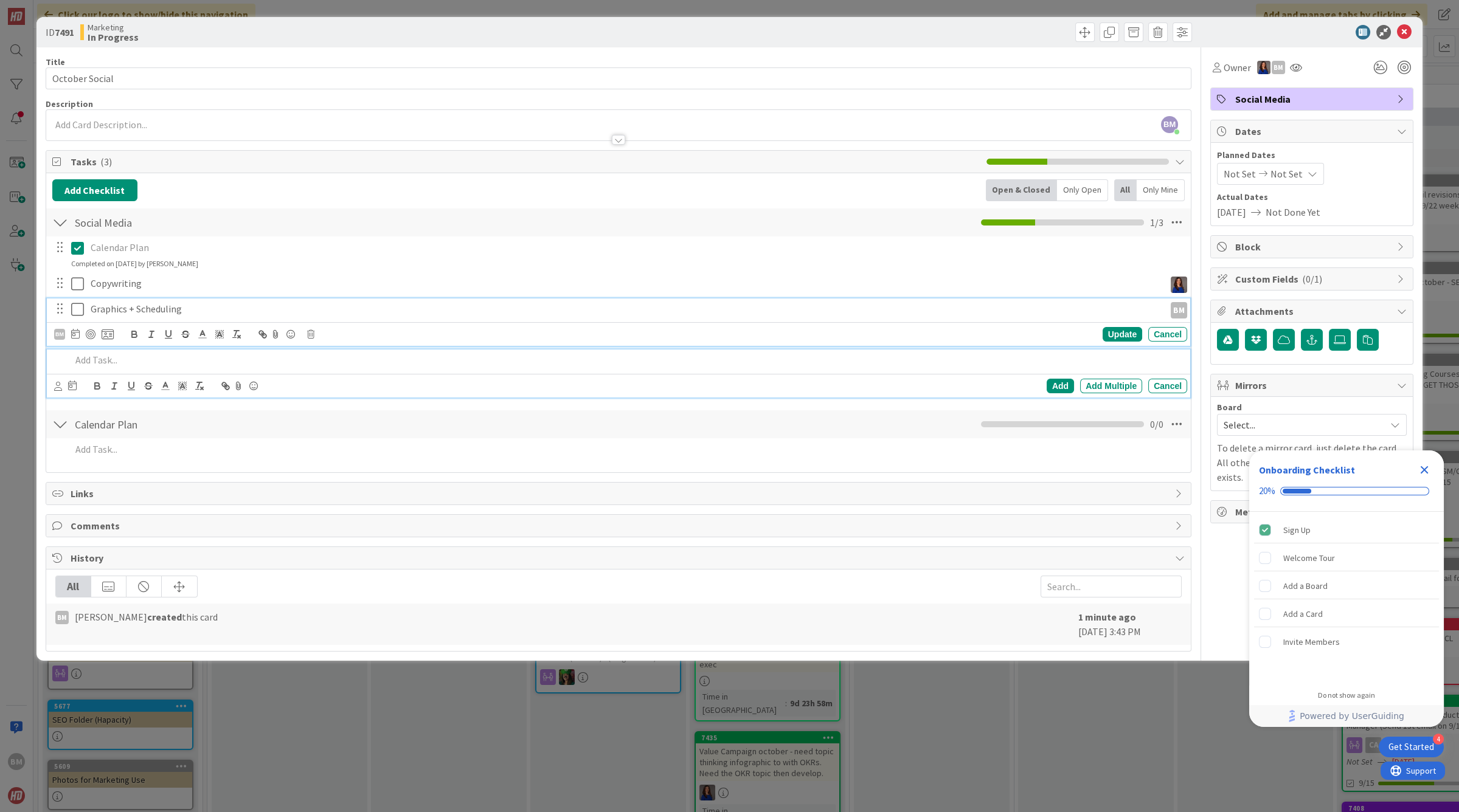
click at [84, 362] on p at bounding box center [627, 360] width 1112 height 14
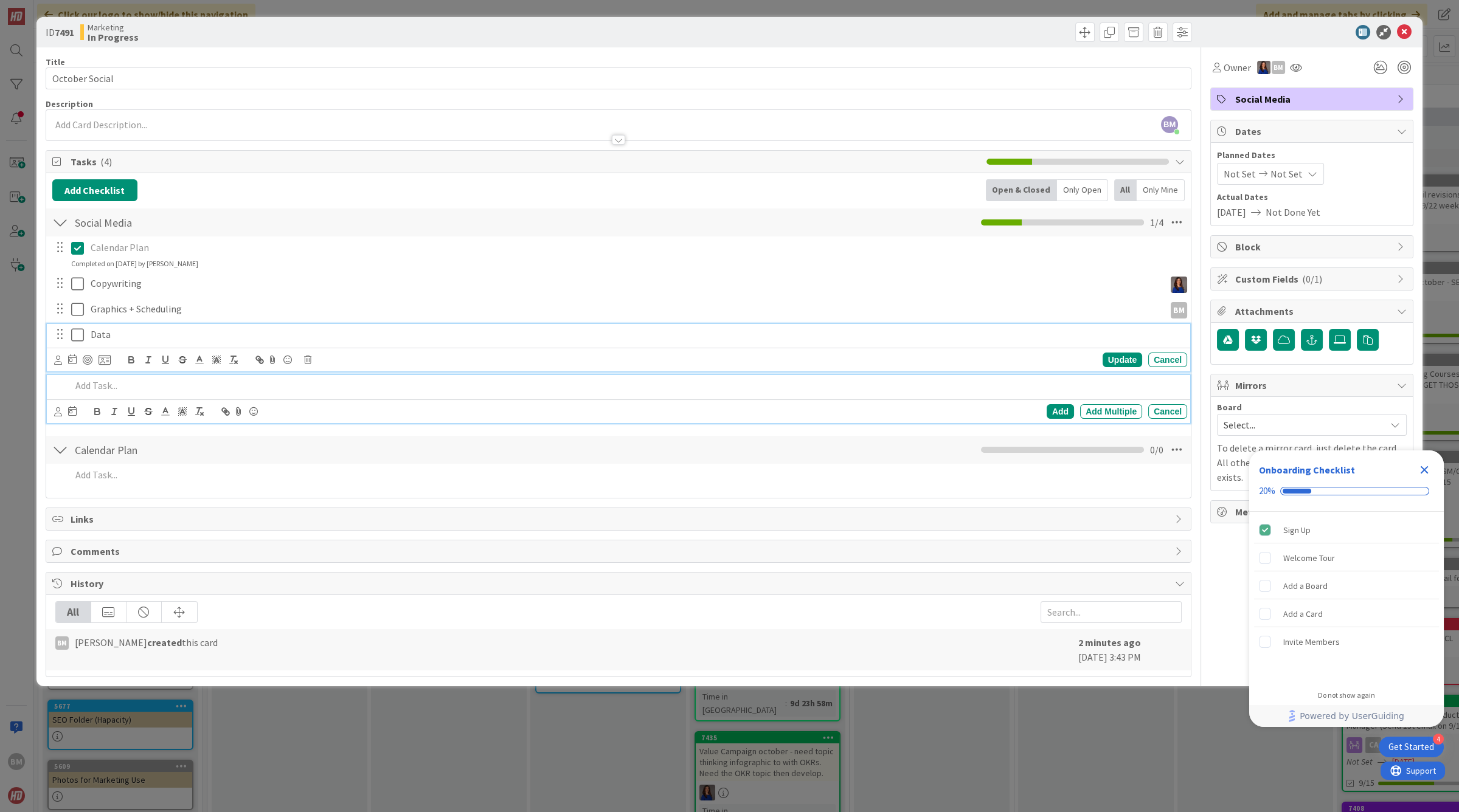
click at [132, 331] on p "Data" at bounding box center [636, 334] width 1092 height 14
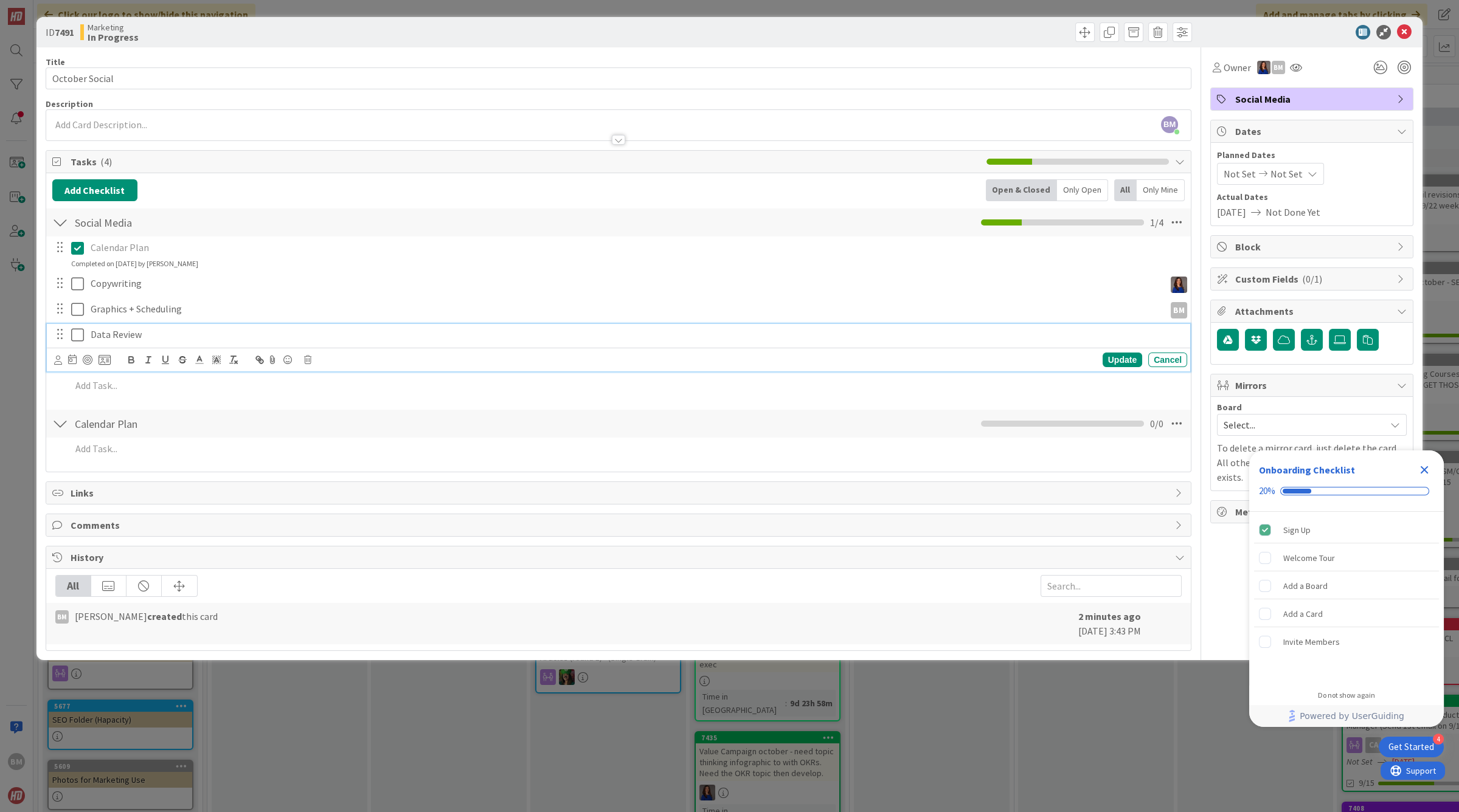
click at [165, 334] on p "Data Review" at bounding box center [636, 334] width 1092 height 14
click at [58, 361] on icon at bounding box center [58, 360] width 8 height 9
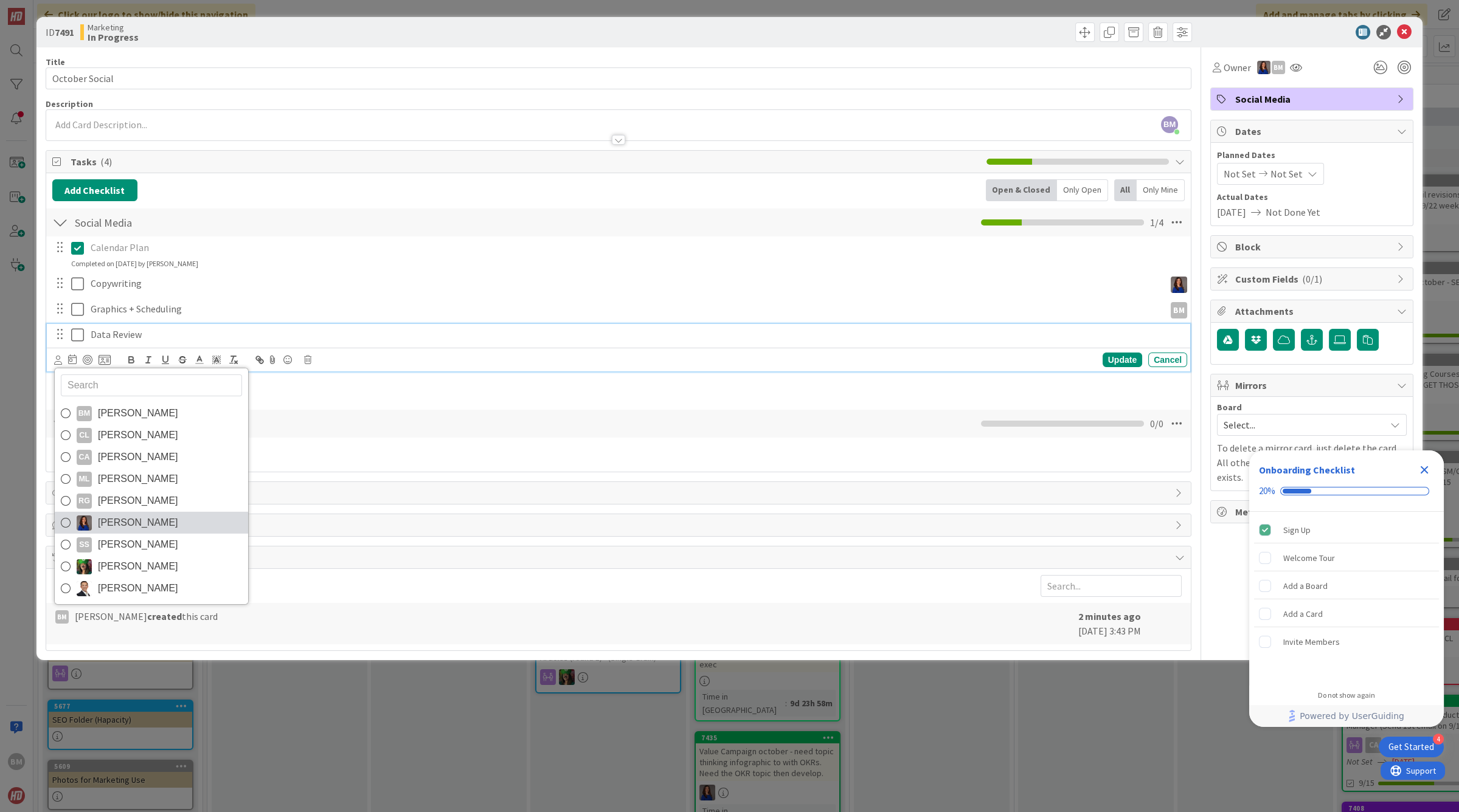
click at [147, 518] on span "[PERSON_NAME]" at bounding box center [138, 523] width 81 height 18
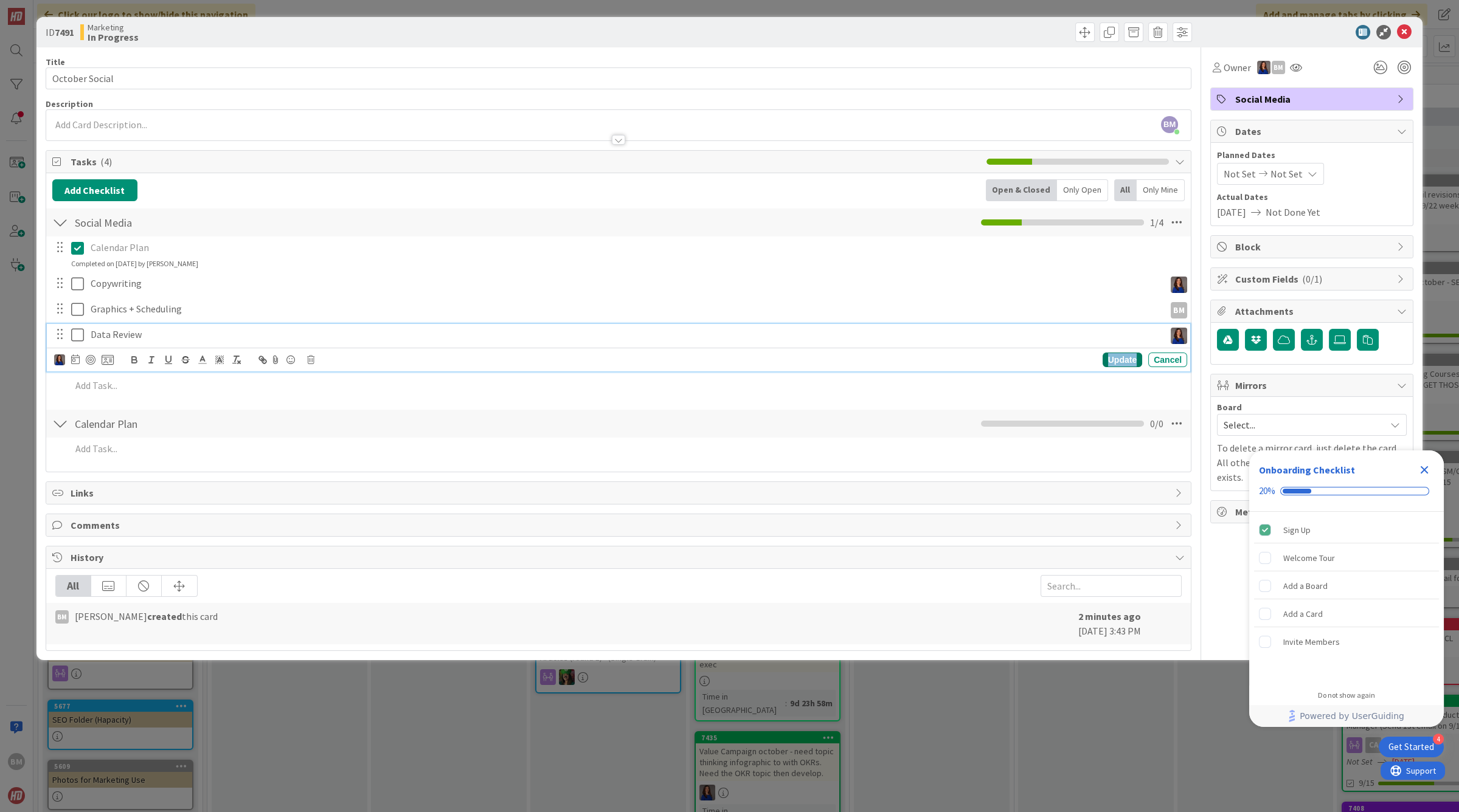
click at [1123, 360] on div "Update" at bounding box center [1123, 360] width 40 height 15
click at [1026, 333] on p "Data Review" at bounding box center [625, 334] width 1069 height 14
click at [72, 361] on icon at bounding box center [75, 359] width 8 height 10
click at [240, 395] on icon "Move forward to switch to the next month." at bounding box center [239, 396] width 12 height 12
click at [143, 456] on td "7" at bounding box center [143, 462] width 24 height 23
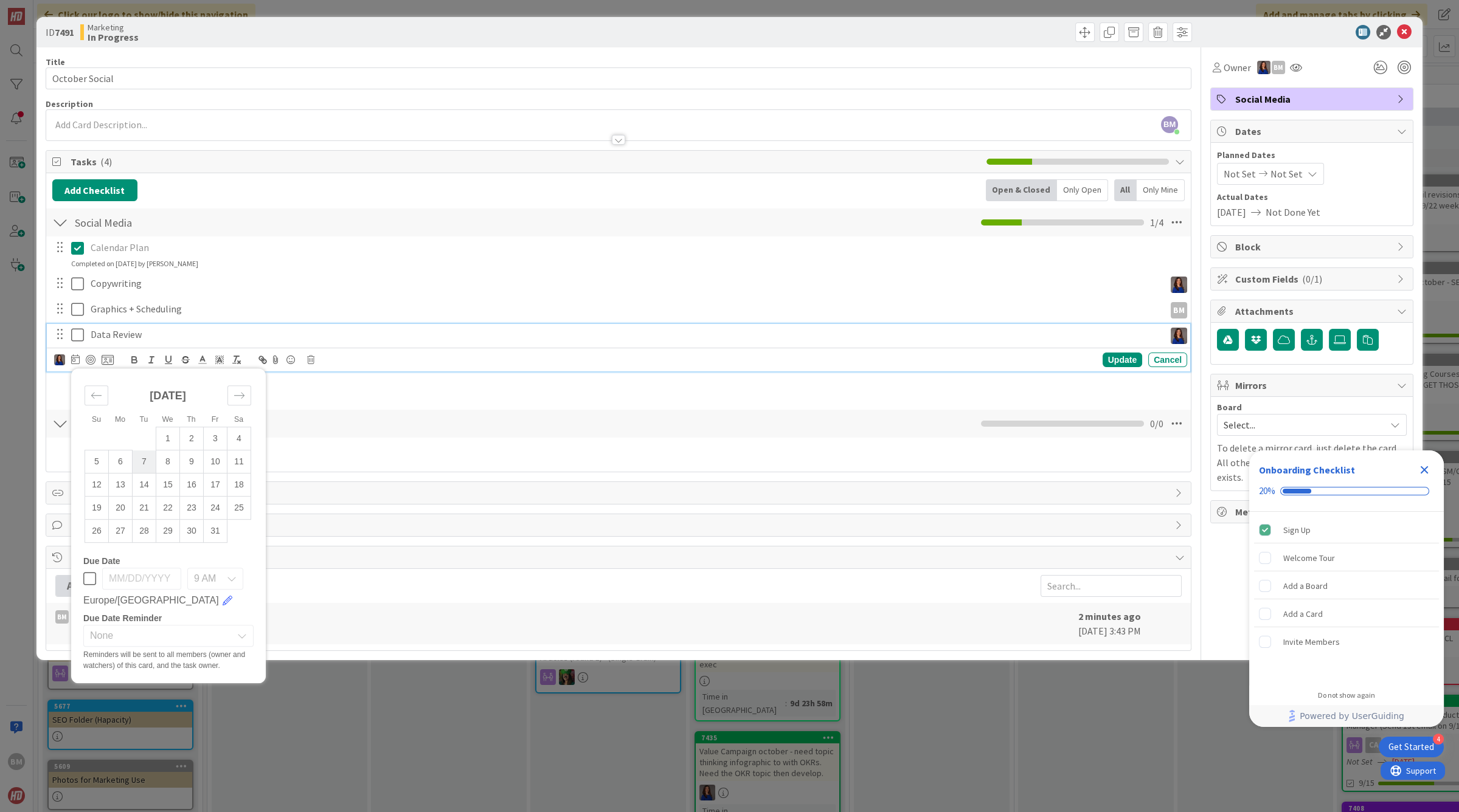
type input "[DATE]"
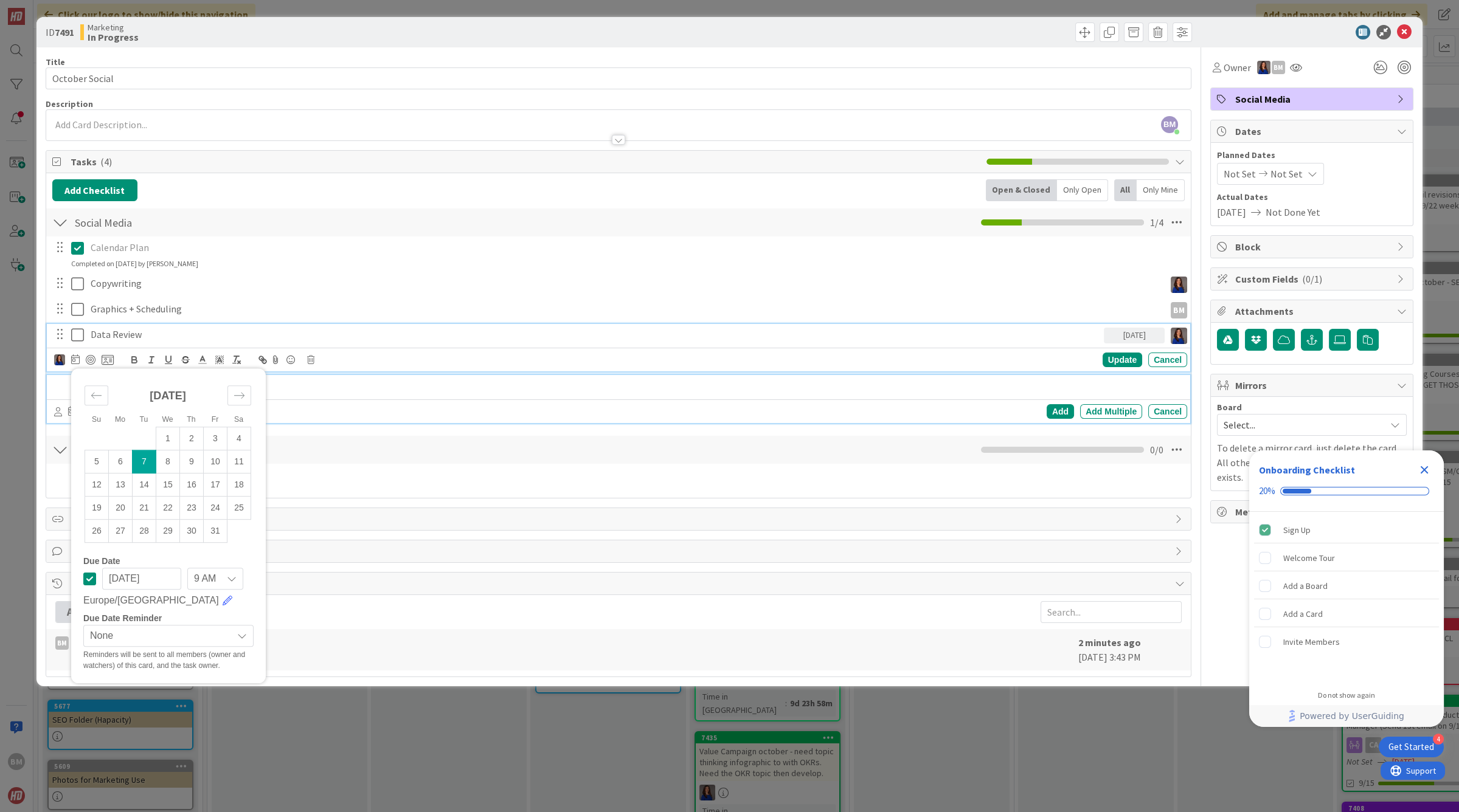
click at [448, 390] on p at bounding box center [627, 386] width 1112 height 14
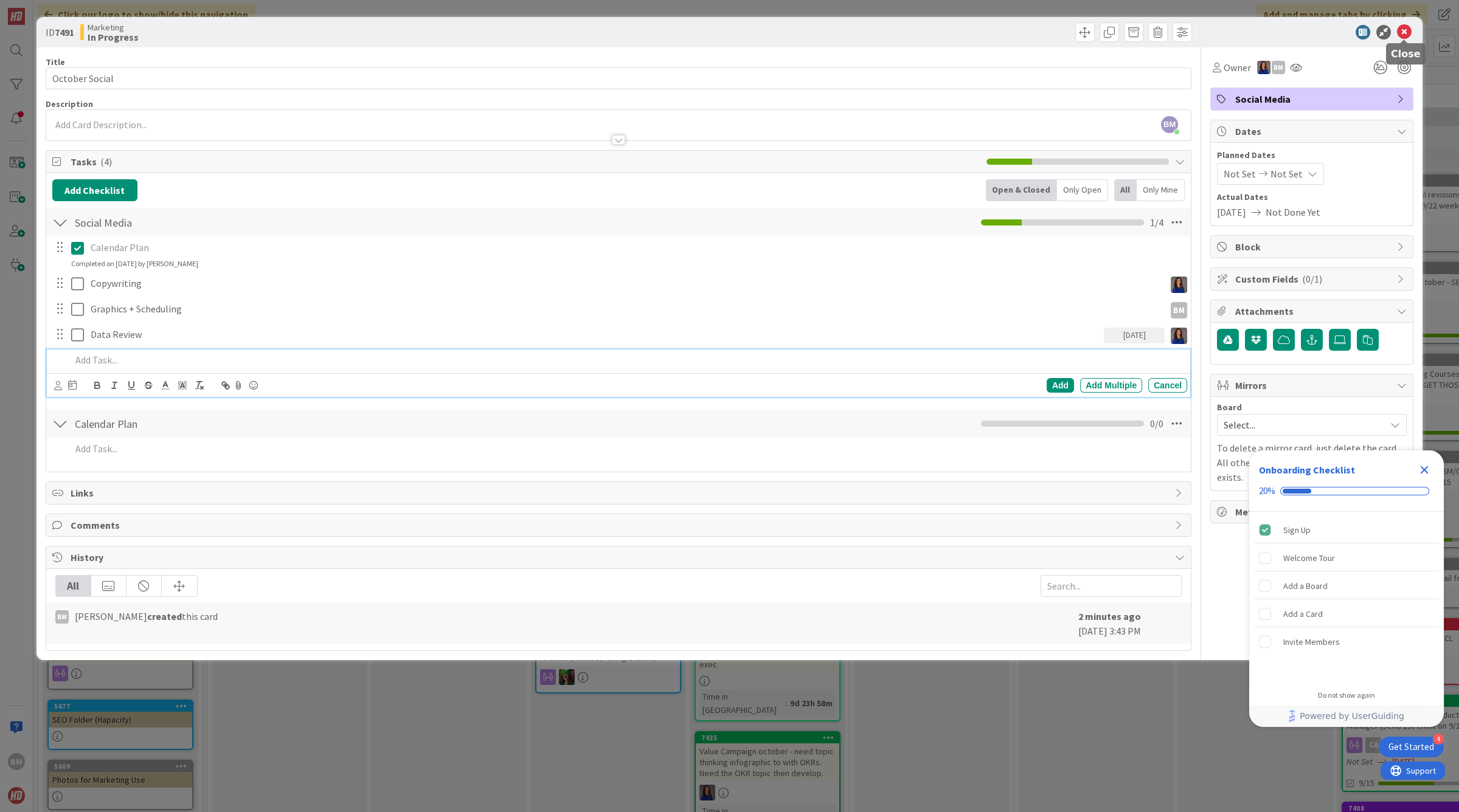
click at [1405, 32] on icon at bounding box center [1404, 32] width 15 height 15
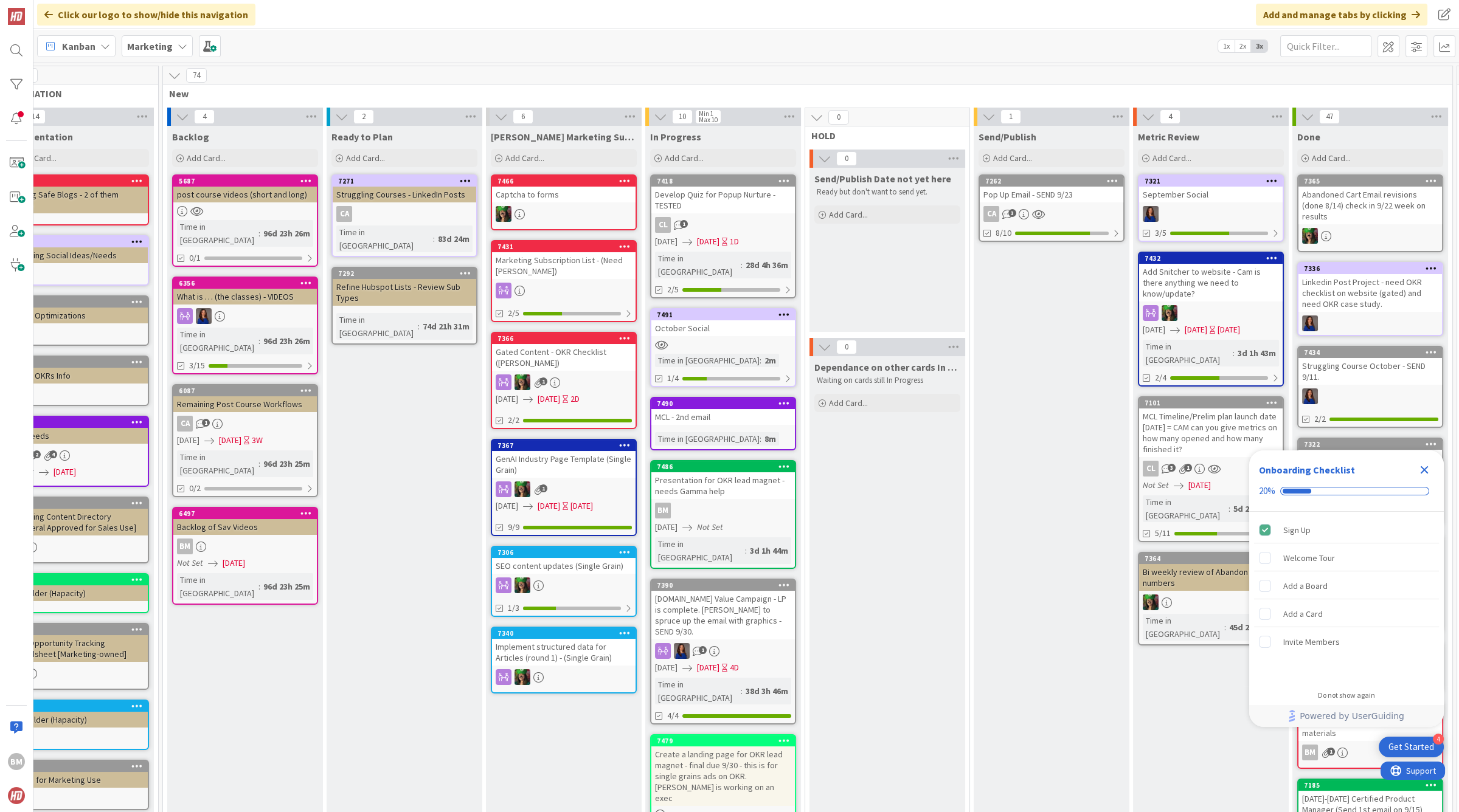
scroll to position [1, 44]
